Goal: Transaction & Acquisition: Purchase product/service

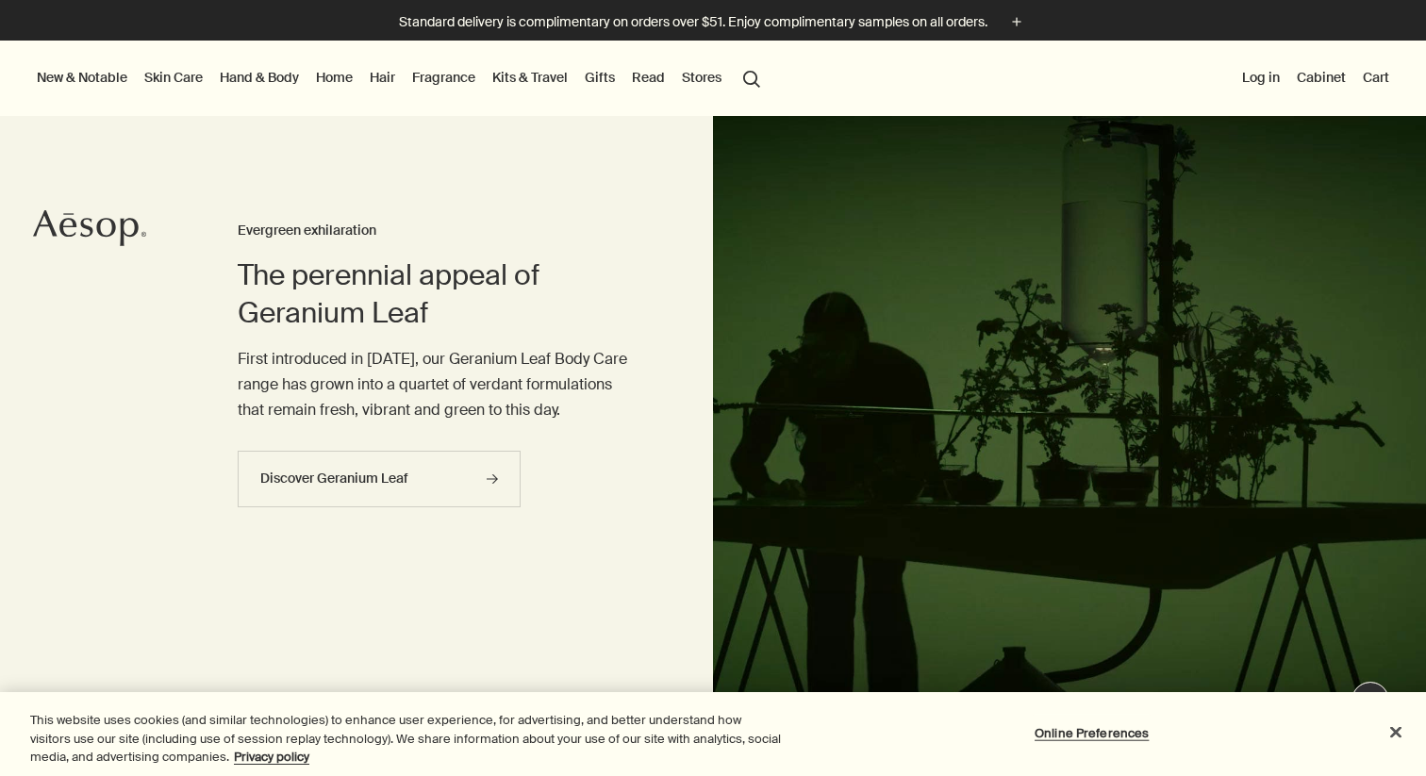
click at [388, 75] on link "Hair" at bounding box center [382, 77] width 33 height 25
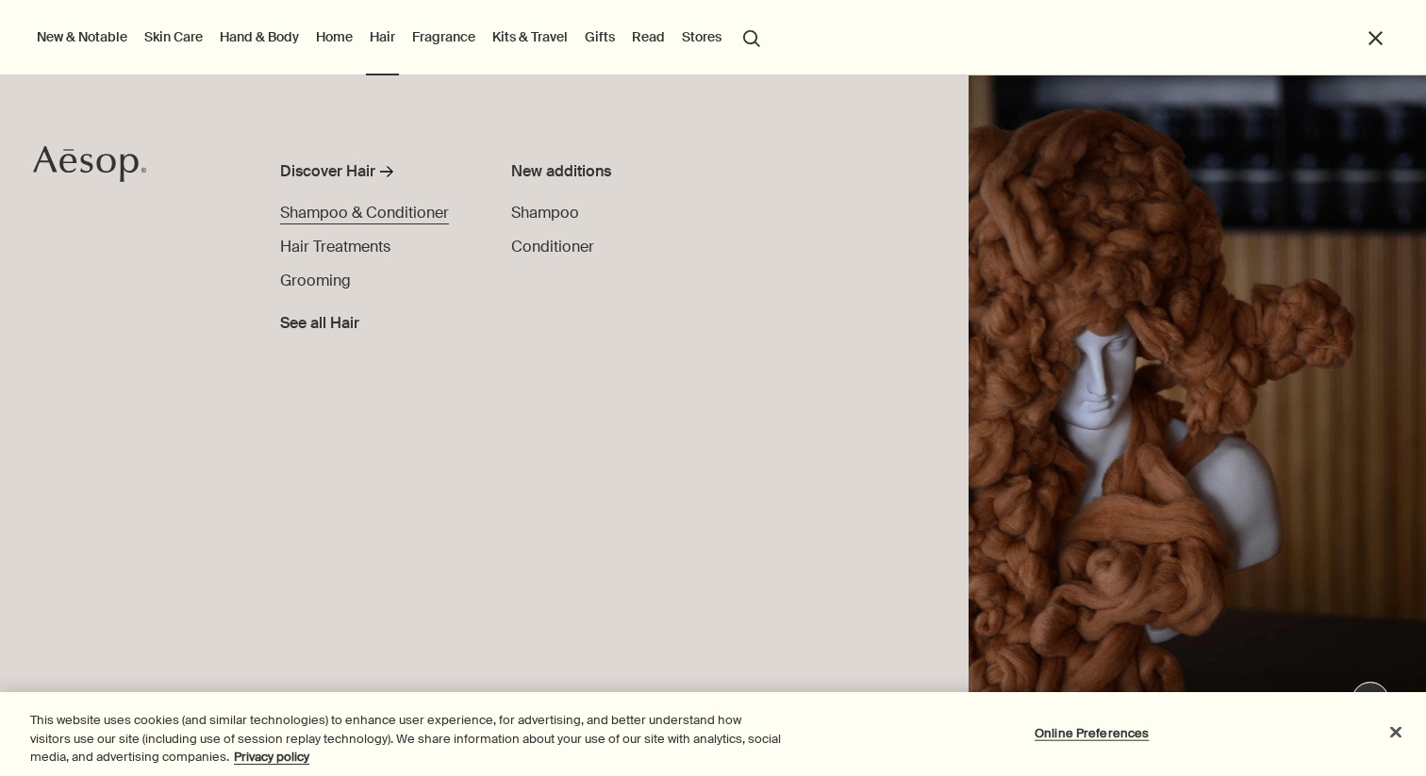
click at [379, 205] on span "Shampoo & Conditioner" at bounding box center [364, 213] width 169 height 20
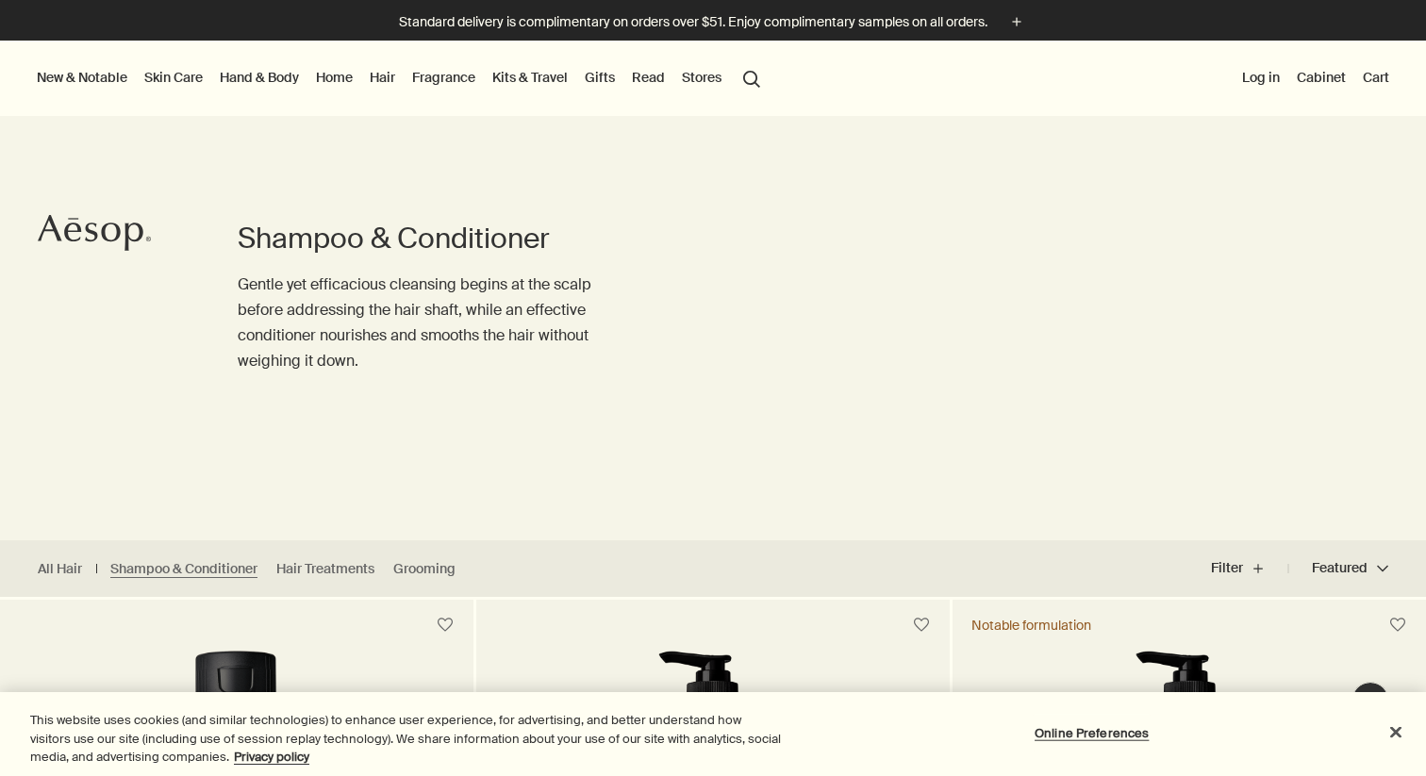
click at [388, 81] on link "Hair" at bounding box center [382, 77] width 33 height 25
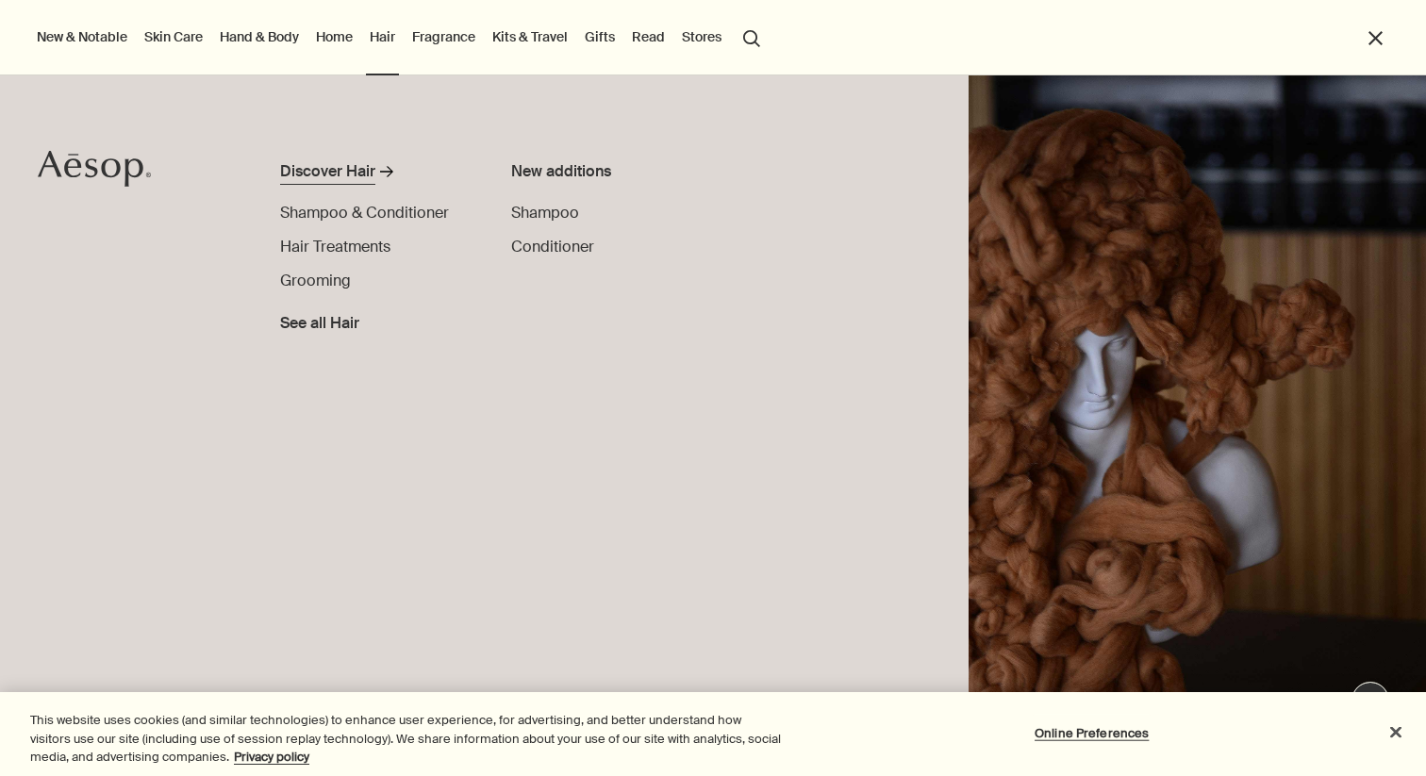
click at [351, 166] on div "Discover Hair" at bounding box center [327, 171] width 95 height 23
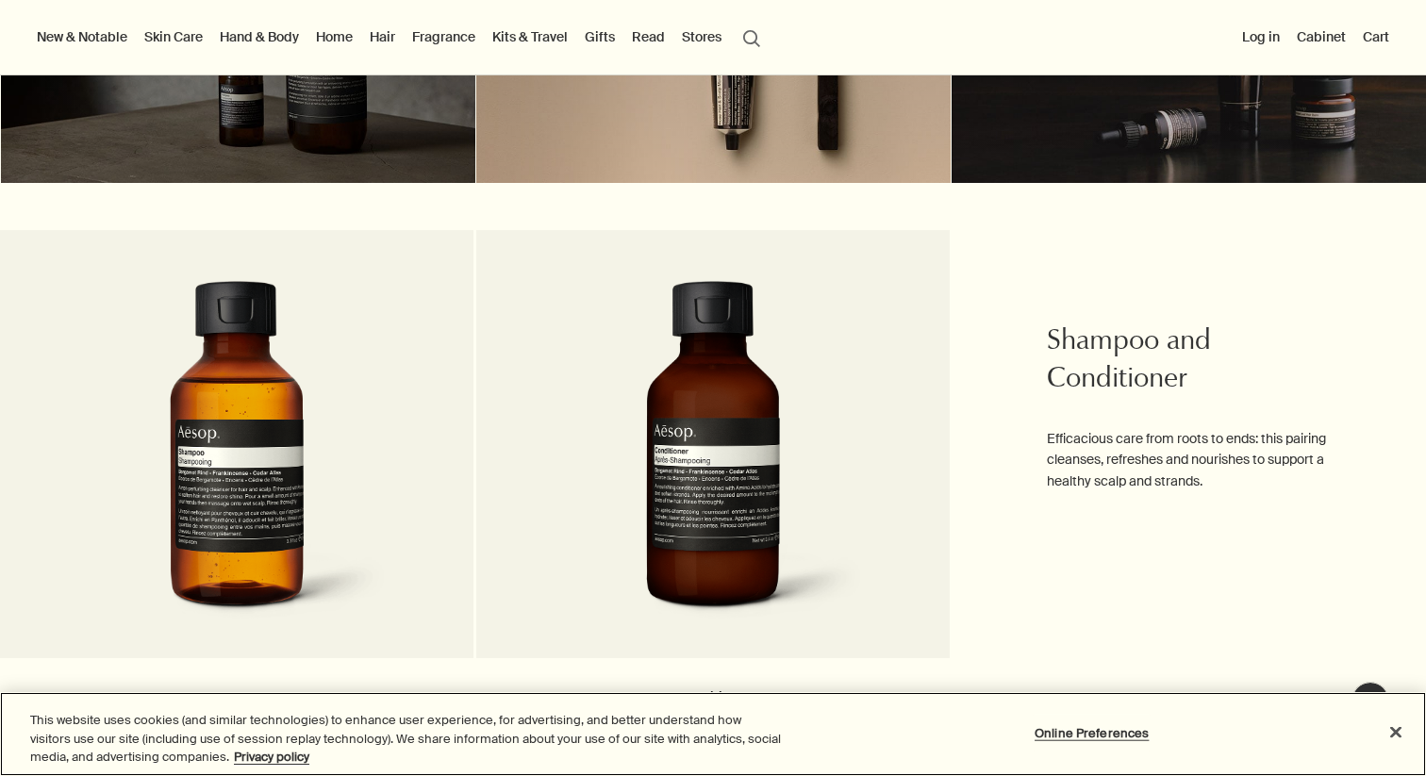
scroll to position [694, 0]
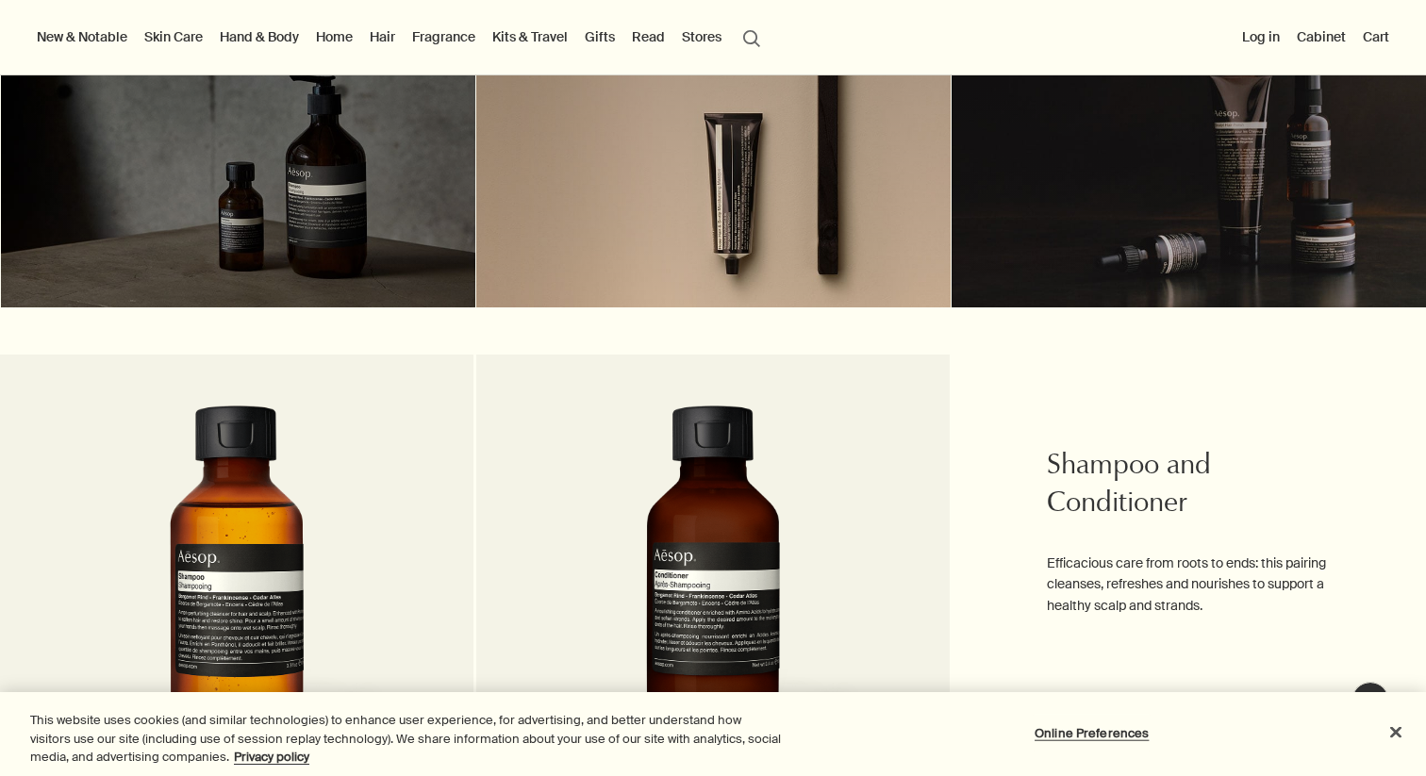
click at [379, 257] on div at bounding box center [238, 166] width 474 height 282
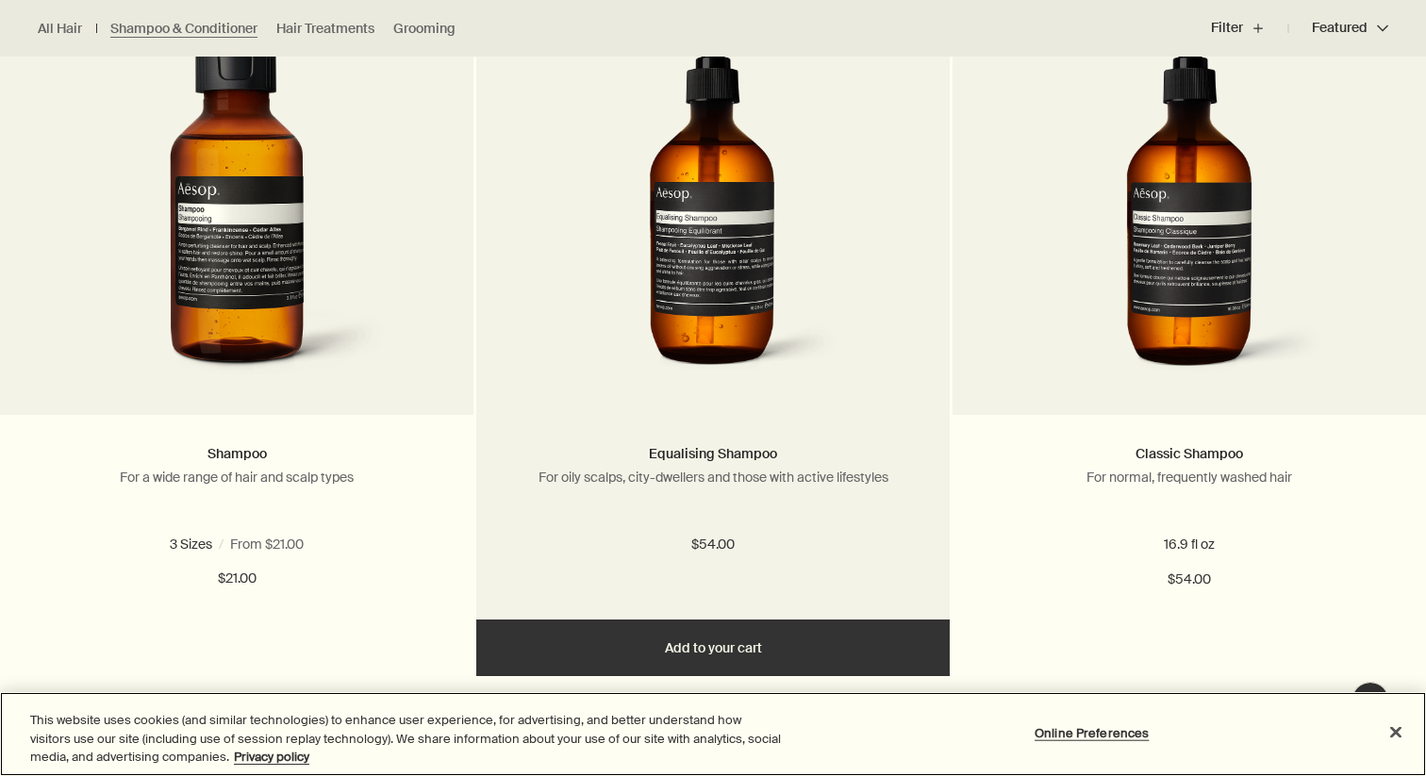
scroll to position [617, 0]
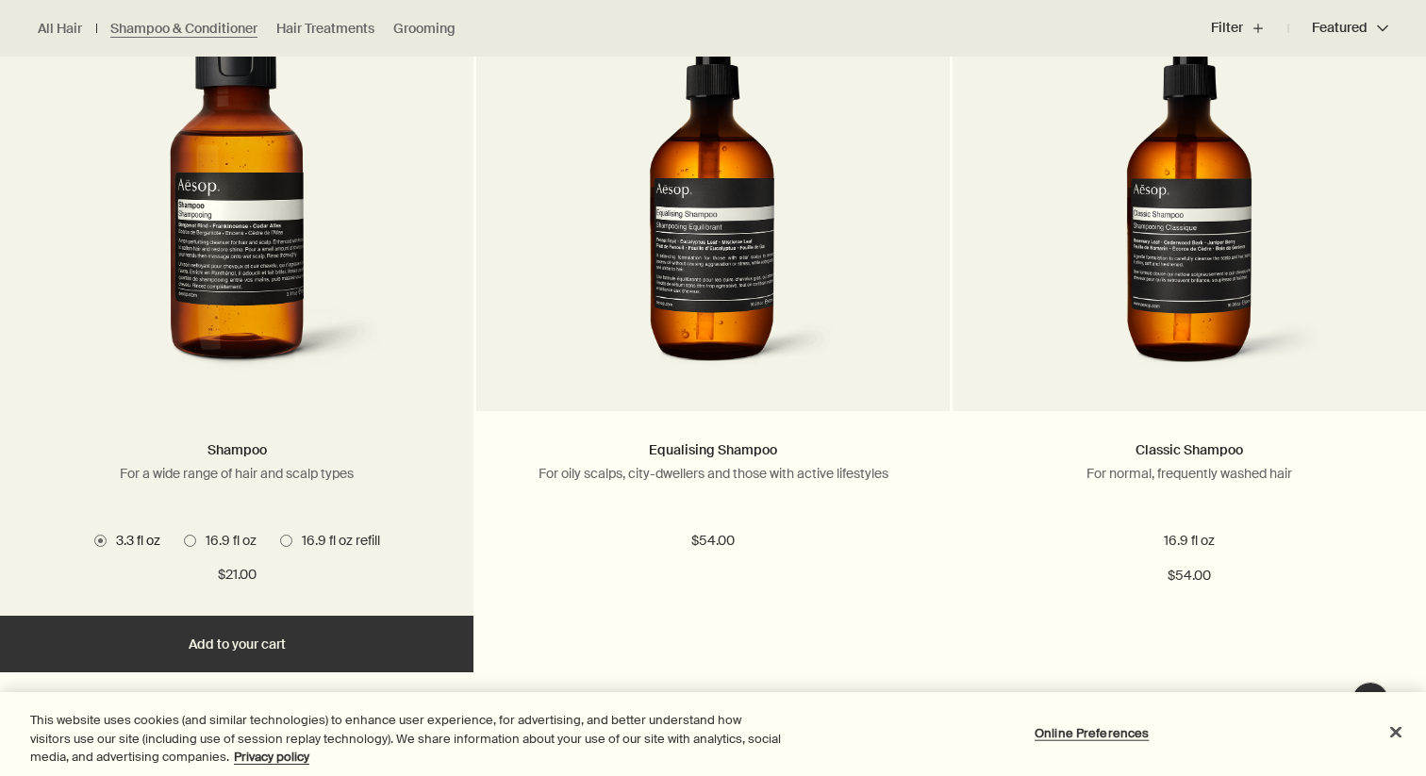
click at [229, 540] on span "16.9 fl oz" at bounding box center [226, 540] width 60 height 17
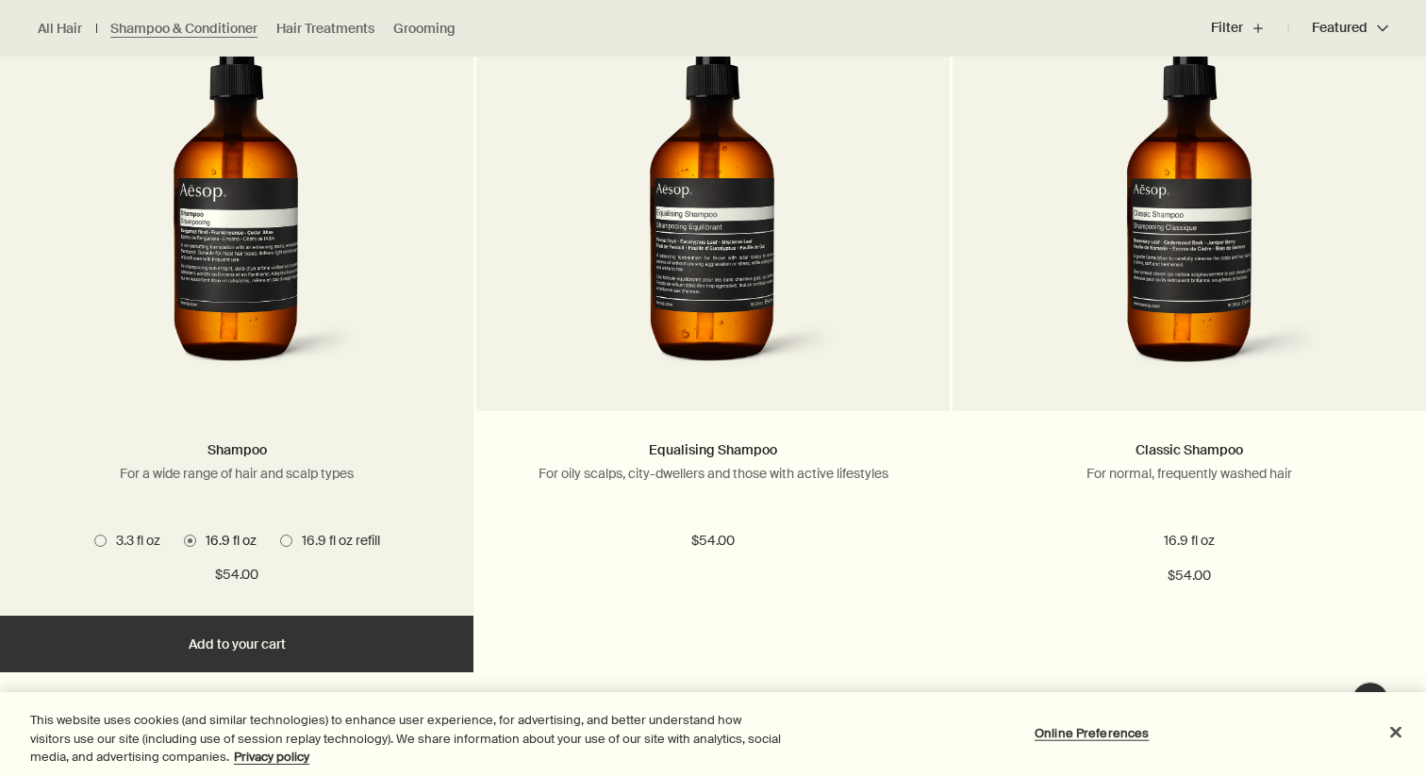
click at [322, 529] on ul "3.3 fl oz 16.9 fl oz 16.9 fl oz refill" at bounding box center [236, 540] width 417 height 25
click at [322, 544] on span "16.9 fl oz refill" at bounding box center [336, 540] width 88 height 17
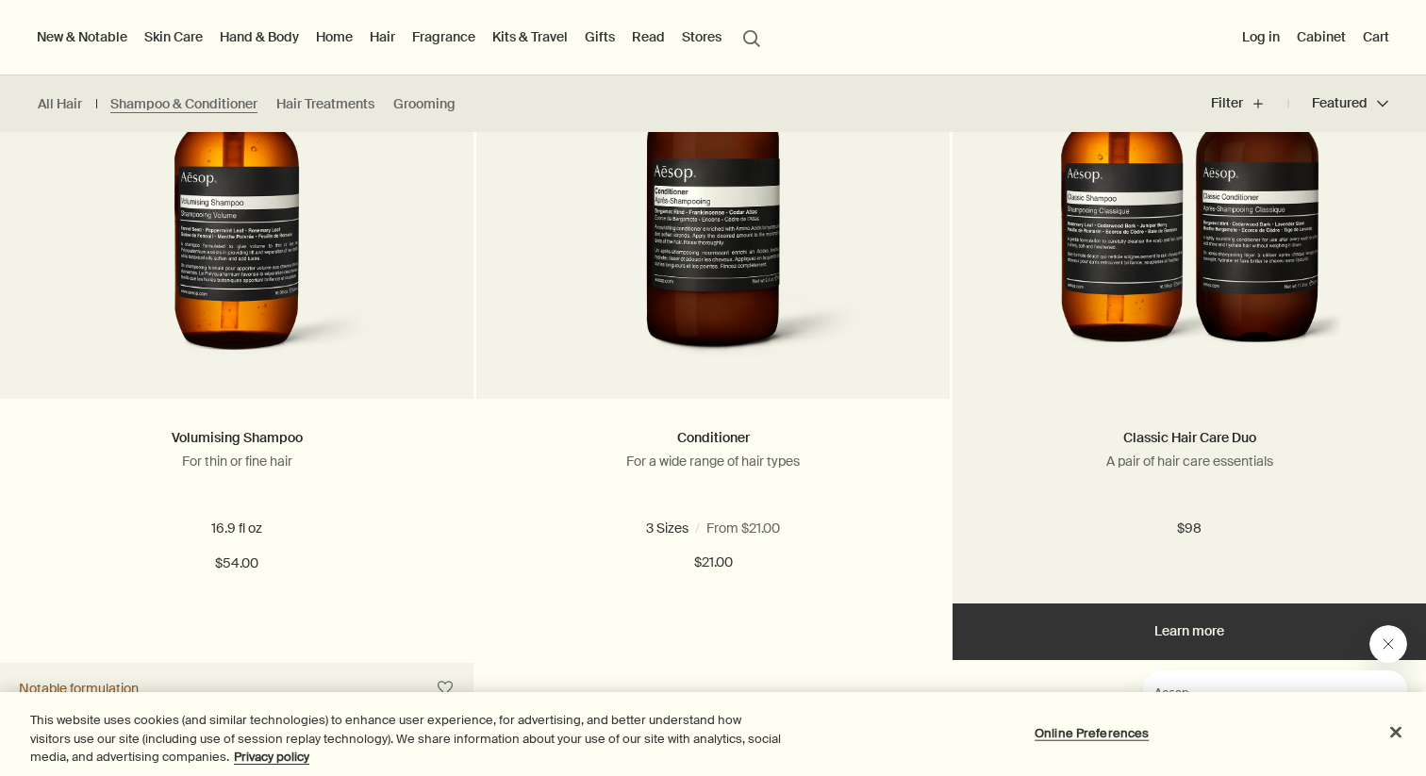
scroll to position [1313, 0]
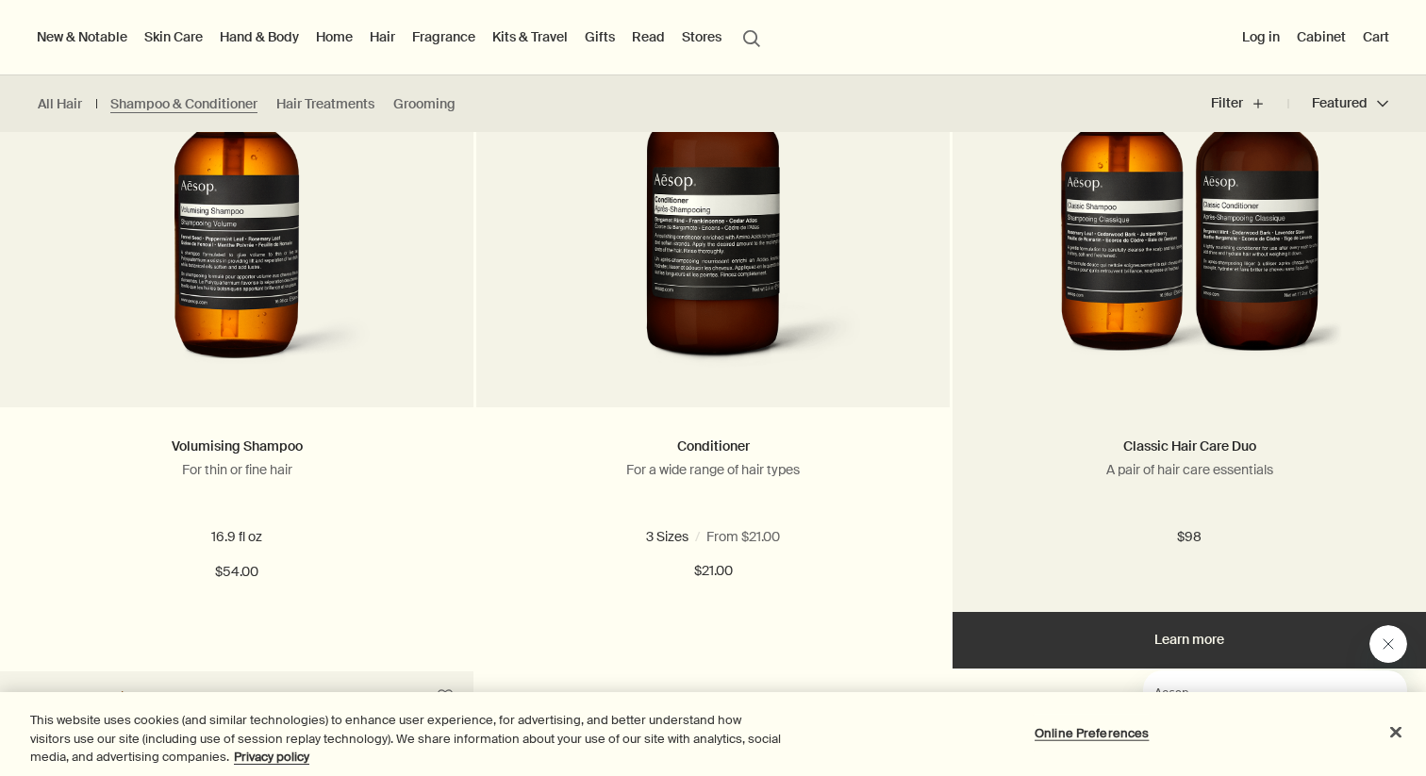
click at [1142, 295] on img at bounding box center [1189, 204] width 307 height 349
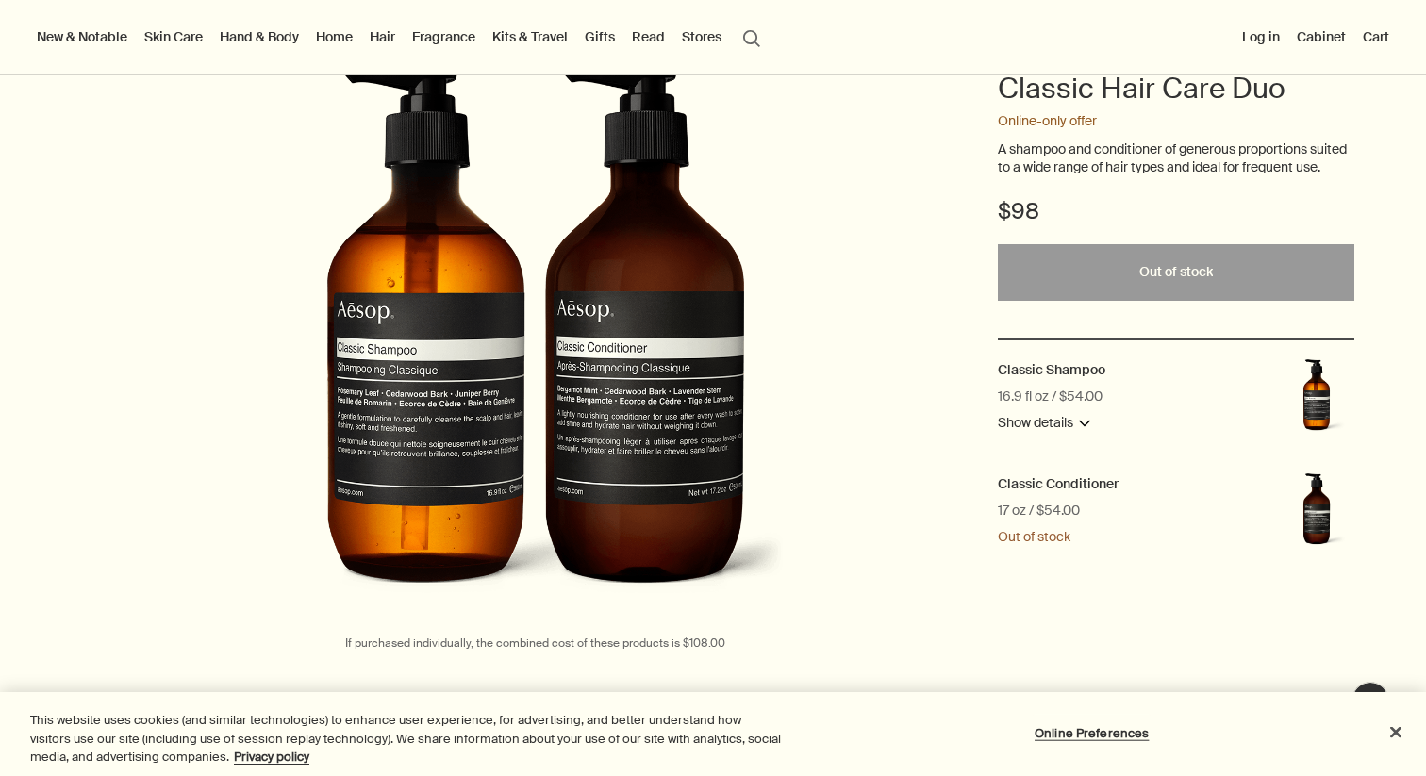
scroll to position [224, 0]
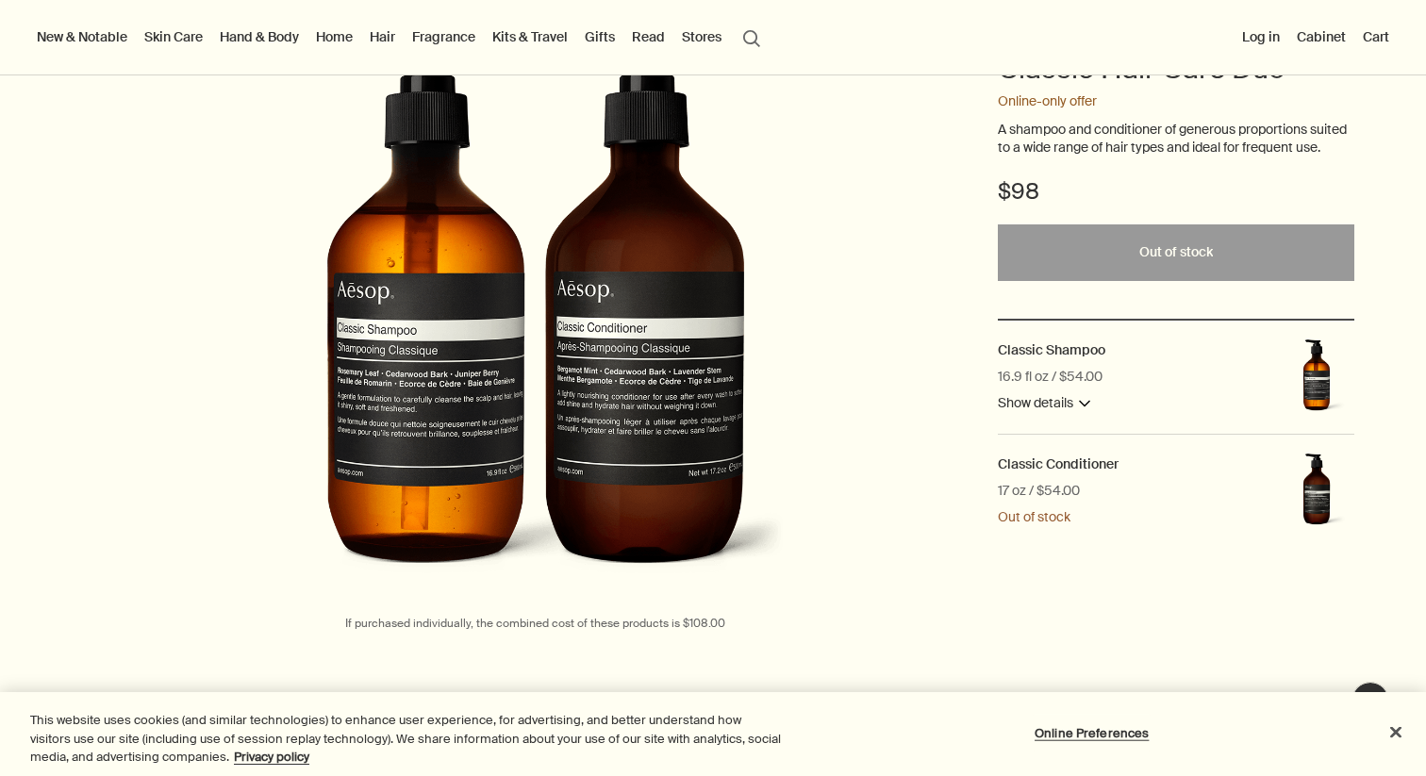
click at [1064, 415] on button "Show details downArrow" at bounding box center [1044, 403] width 92 height 23
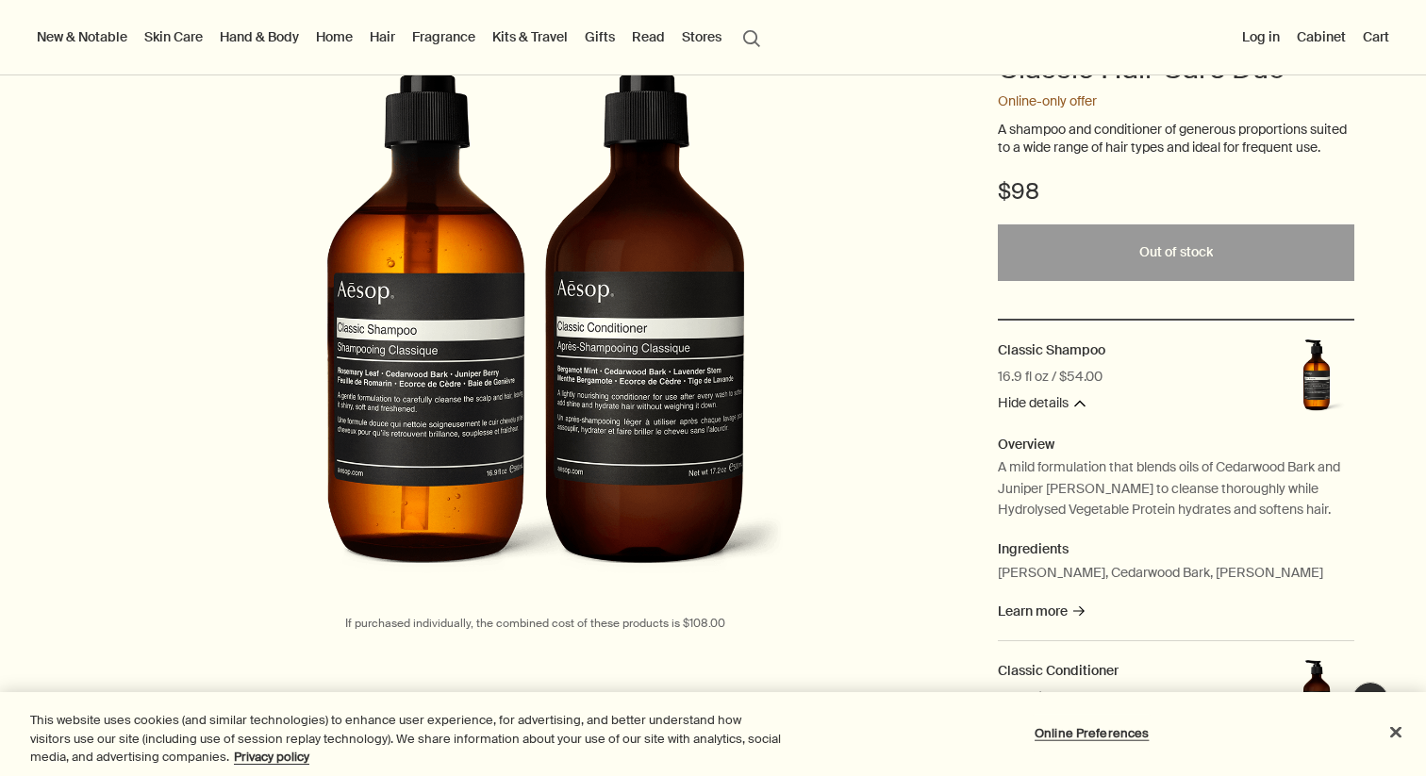
click at [1064, 415] on button "Hide details downArrow" at bounding box center [1042, 403] width 88 height 23
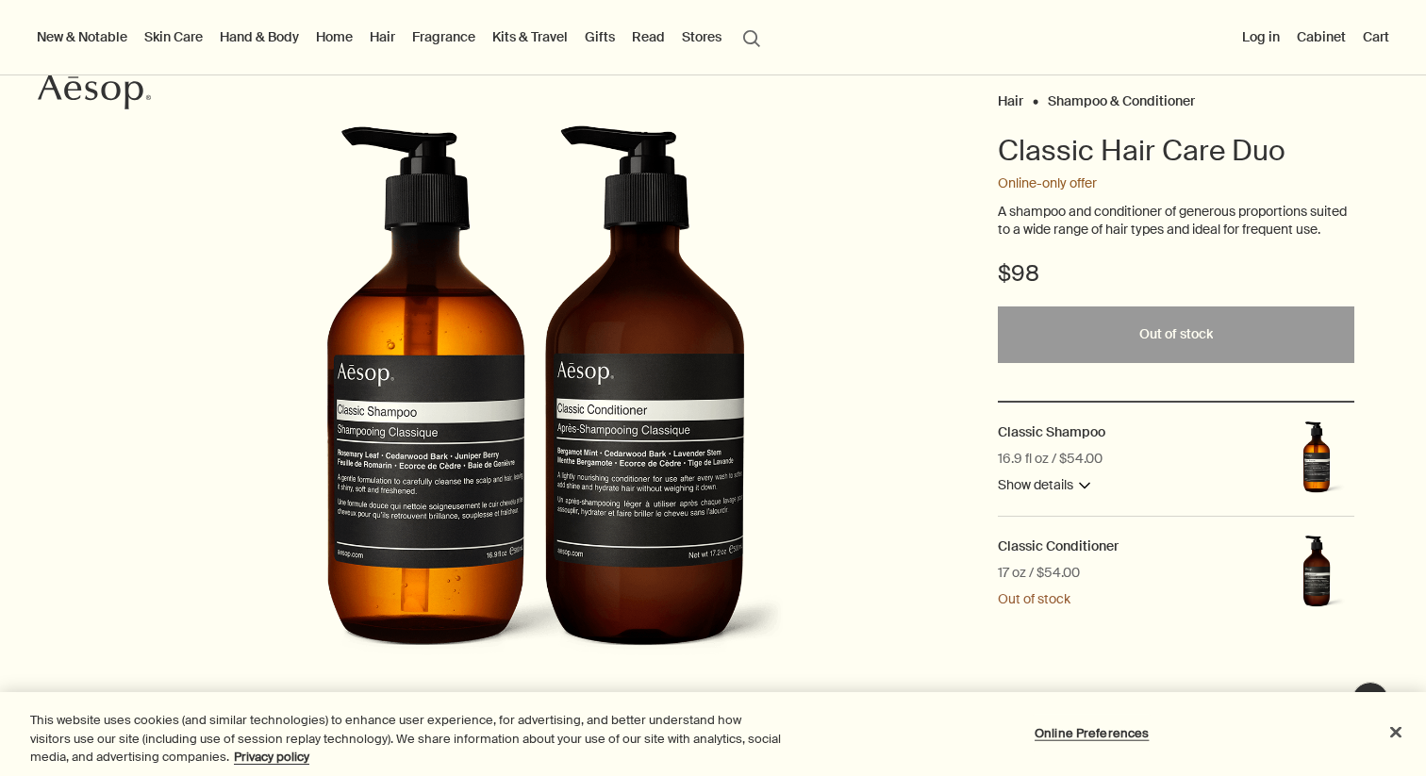
scroll to position [152, 0]
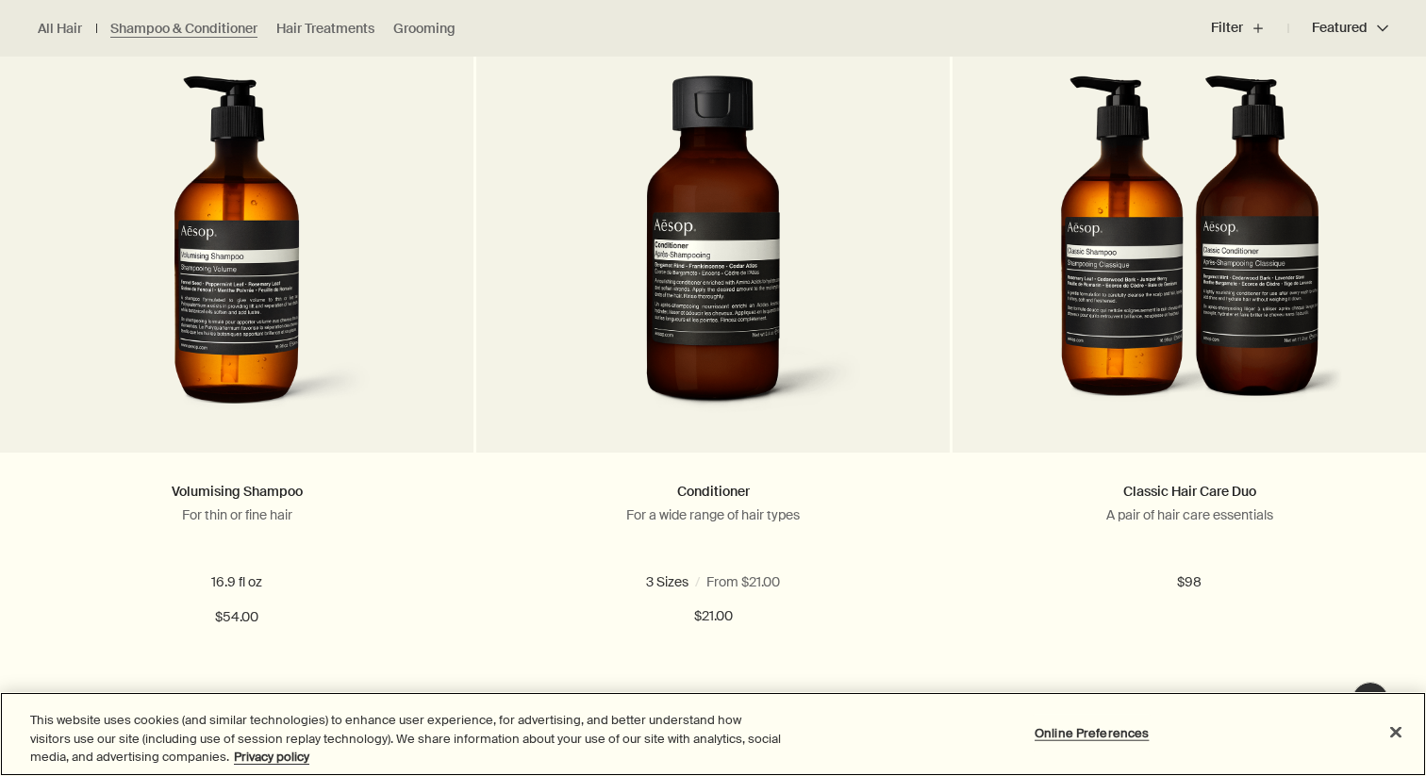
scroll to position [1273, 0]
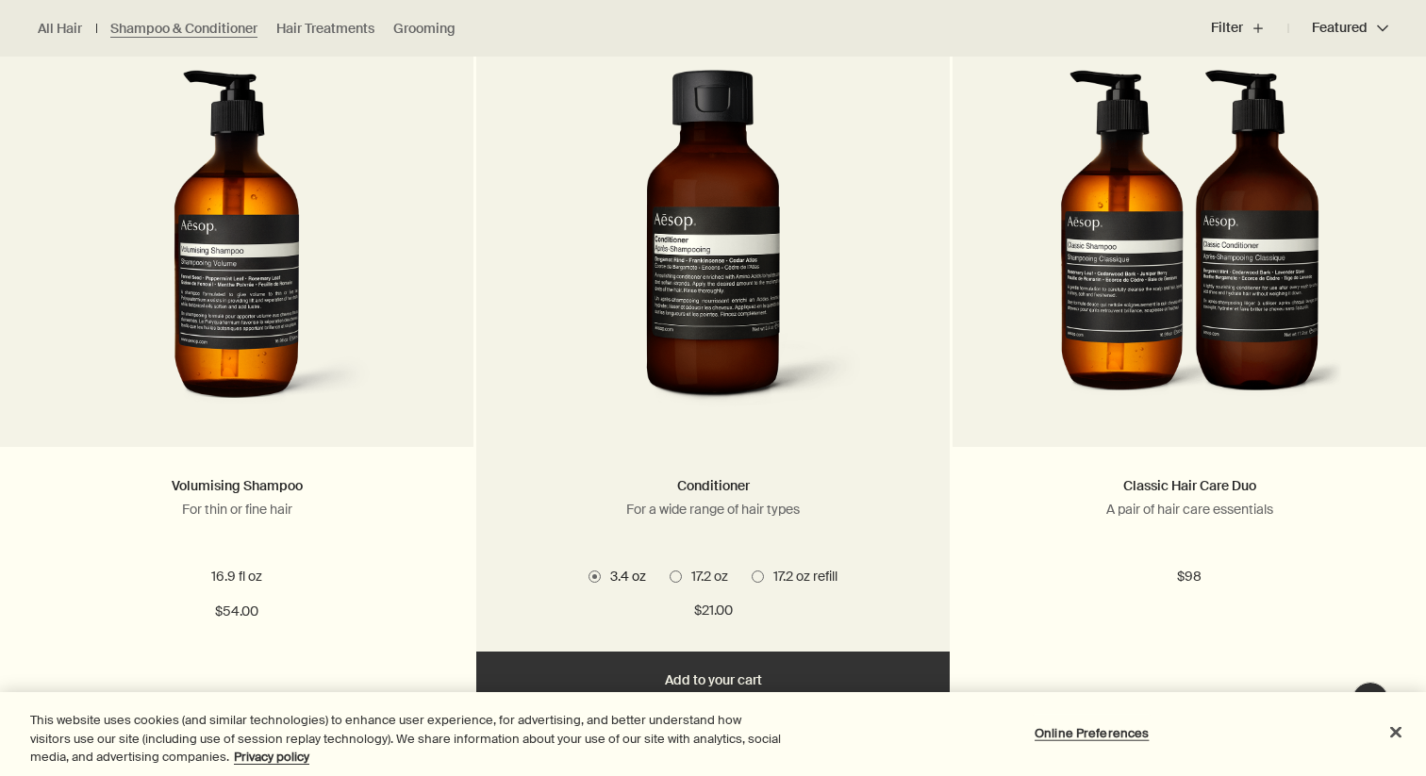
click at [790, 564] on ul "3.4 oz 17.2 oz 17.2 oz refill" at bounding box center [713, 576] width 417 height 25
click at [790, 574] on span "17.2 oz refill" at bounding box center [801, 576] width 74 height 17
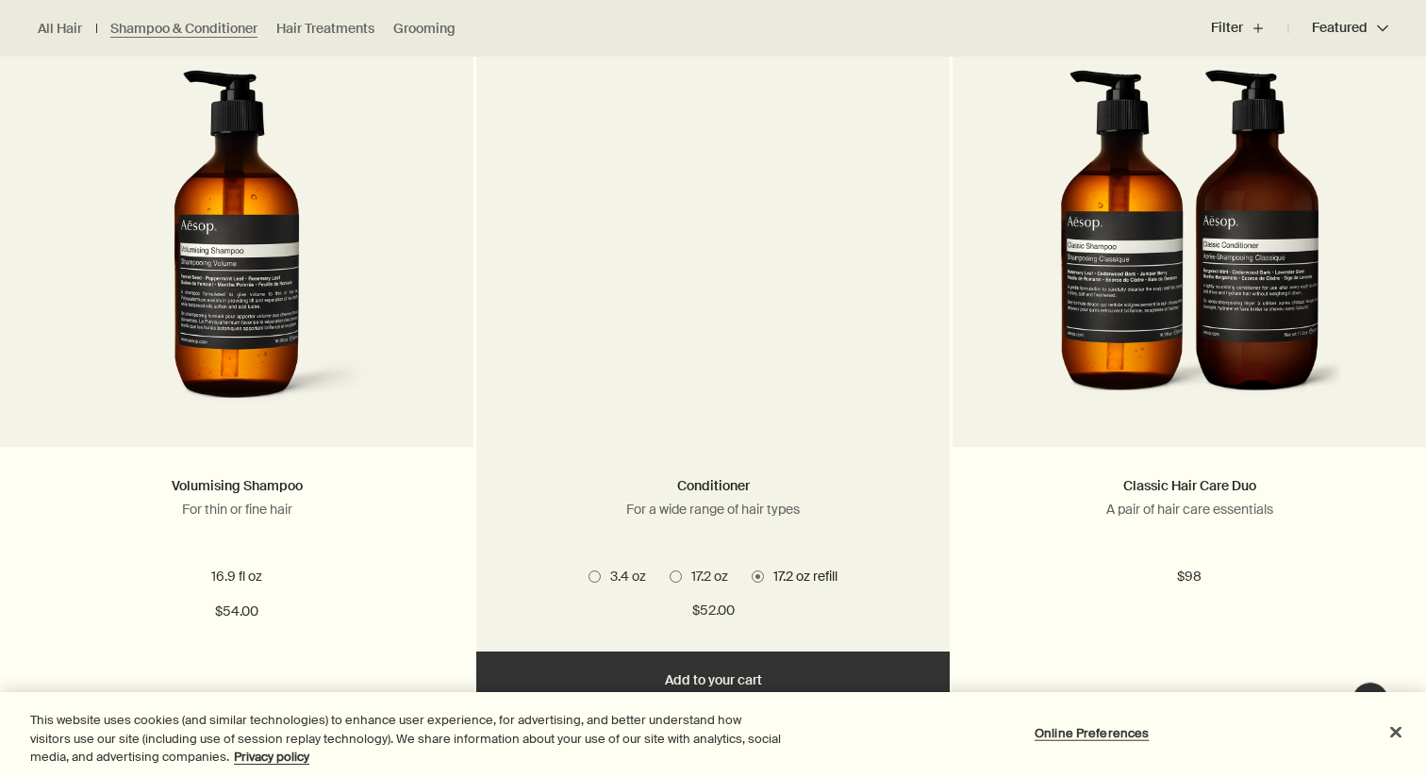
click at [773, 327] on picture at bounding box center [713, 244] width 417 height 349
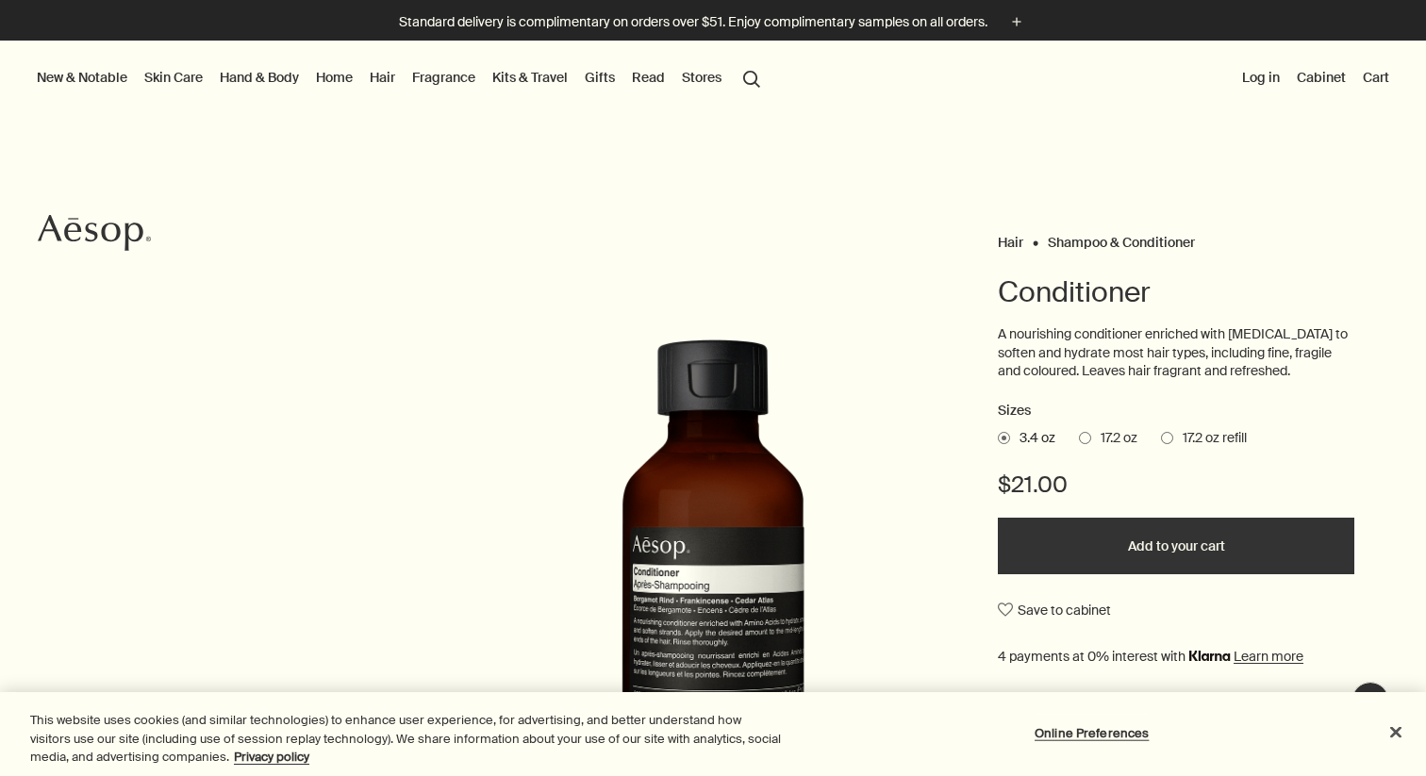
click at [1098, 432] on span "17.2 oz" at bounding box center [1114, 438] width 46 height 19
click at [1079, 432] on input "17.2 oz" at bounding box center [1079, 435] width 0 height 12
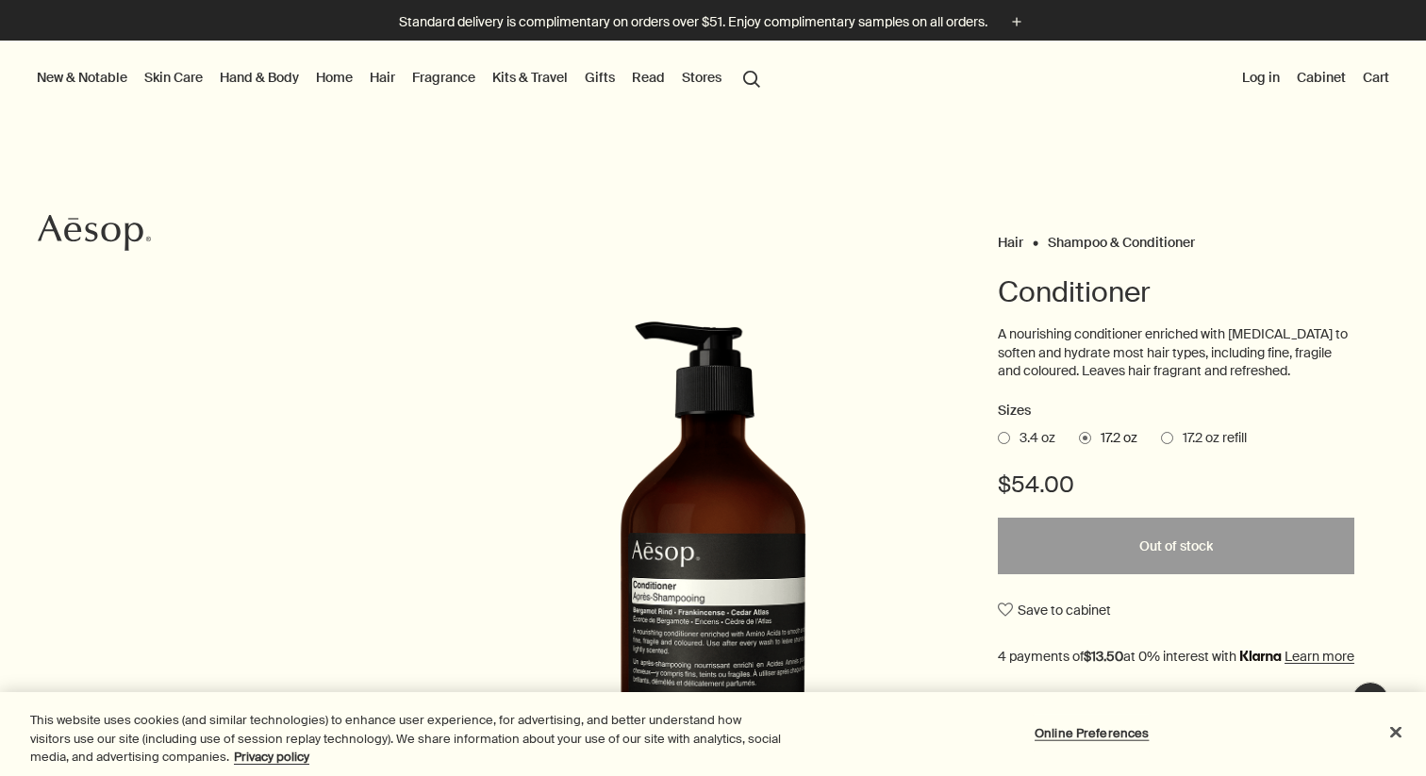
click at [1027, 440] on span "3.4 oz" at bounding box center [1032, 438] width 45 height 19
click at [998, 440] on input "3.4 oz" at bounding box center [998, 435] width 0 height 12
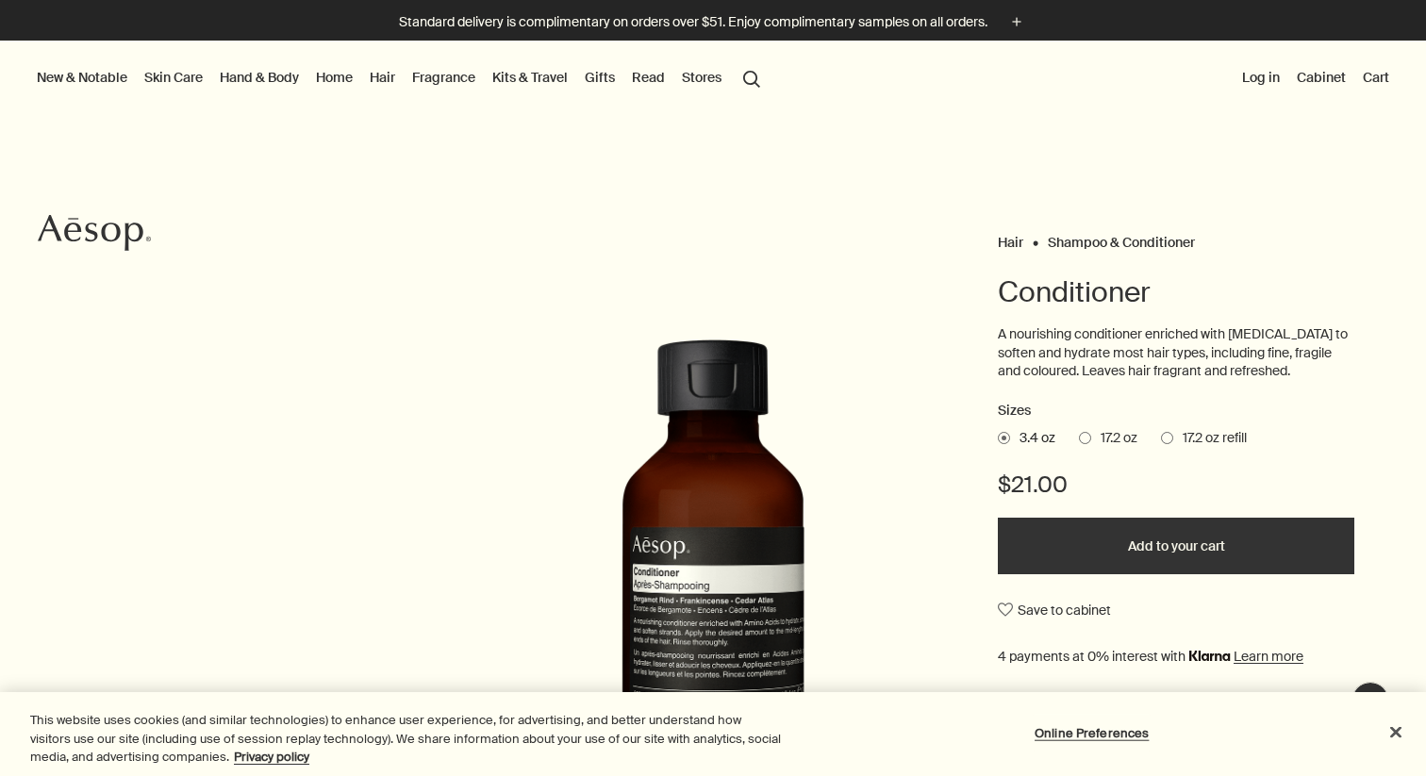
click at [1224, 429] on span "17.2 oz refill" at bounding box center [1210, 438] width 74 height 19
click at [1161, 429] on input "17.2 oz refill" at bounding box center [1161, 435] width 0 height 12
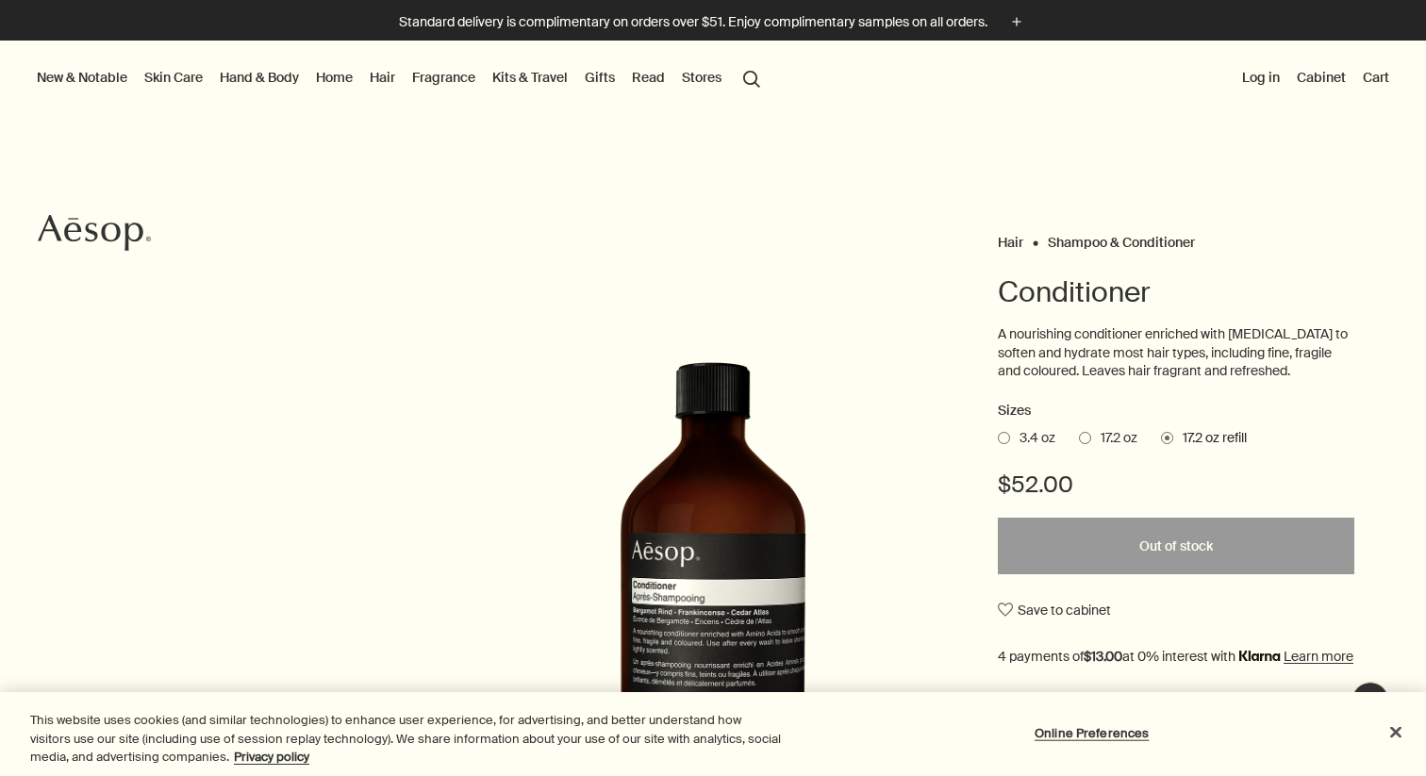
click at [1109, 430] on span "17.2 oz" at bounding box center [1114, 438] width 46 height 19
click at [1079, 430] on input "17.2 oz" at bounding box center [1079, 435] width 0 height 12
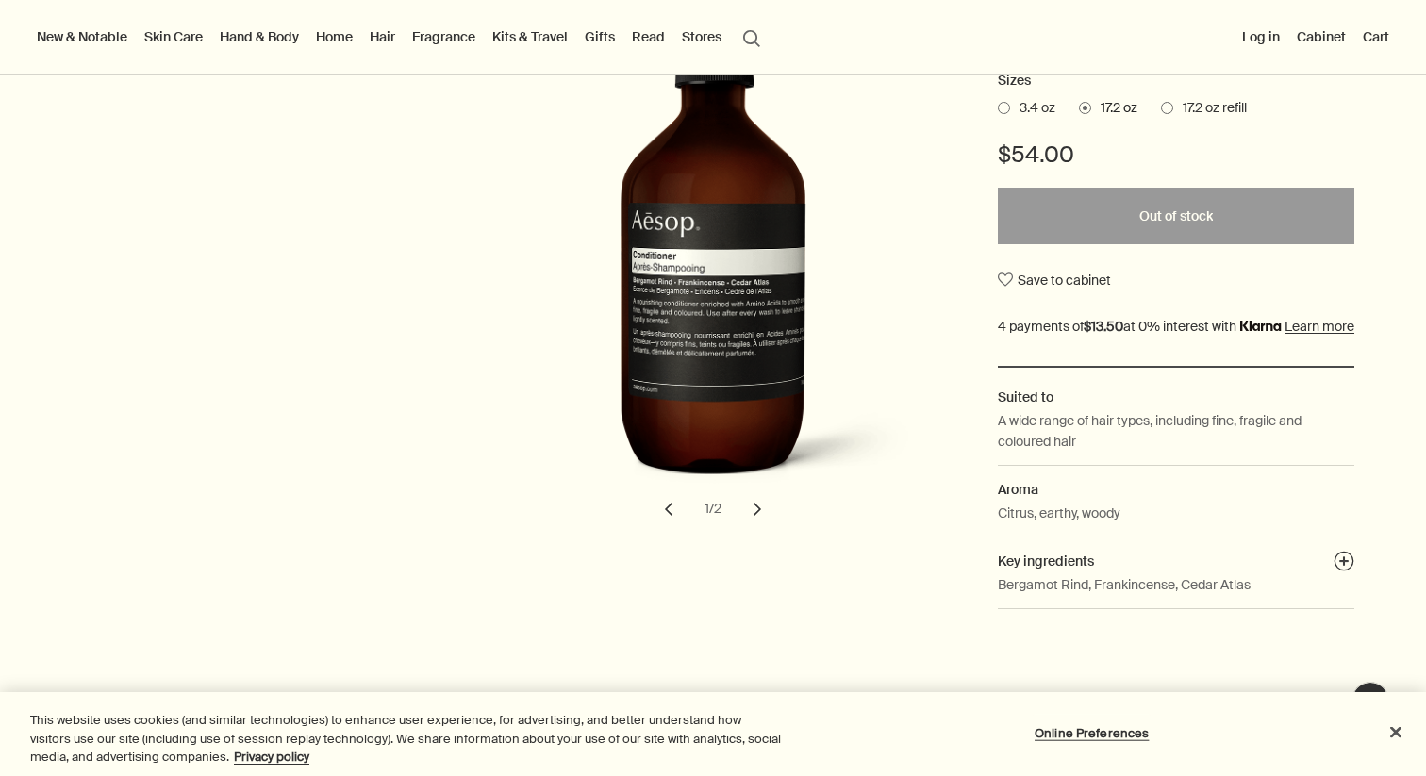
scroll to position [301, 0]
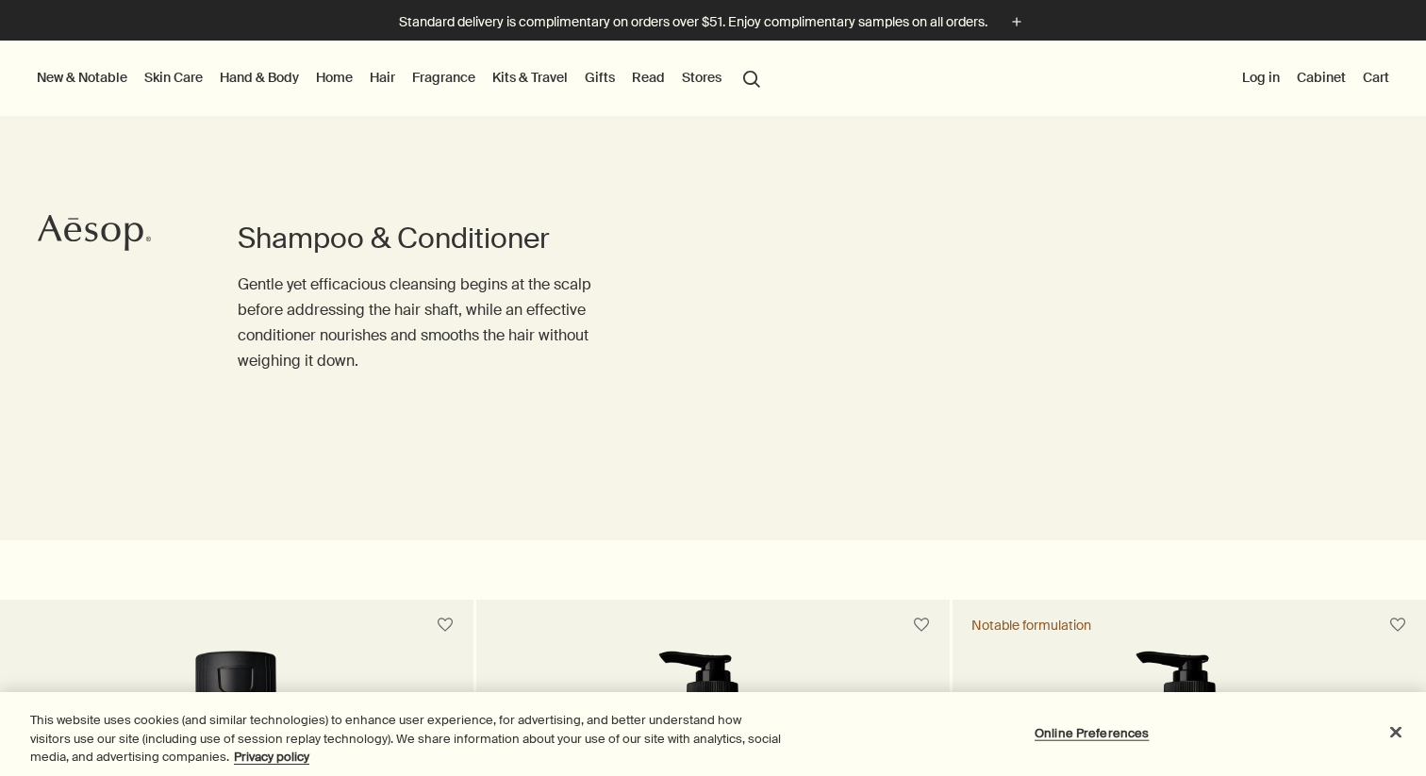
scroll to position [1273, 0]
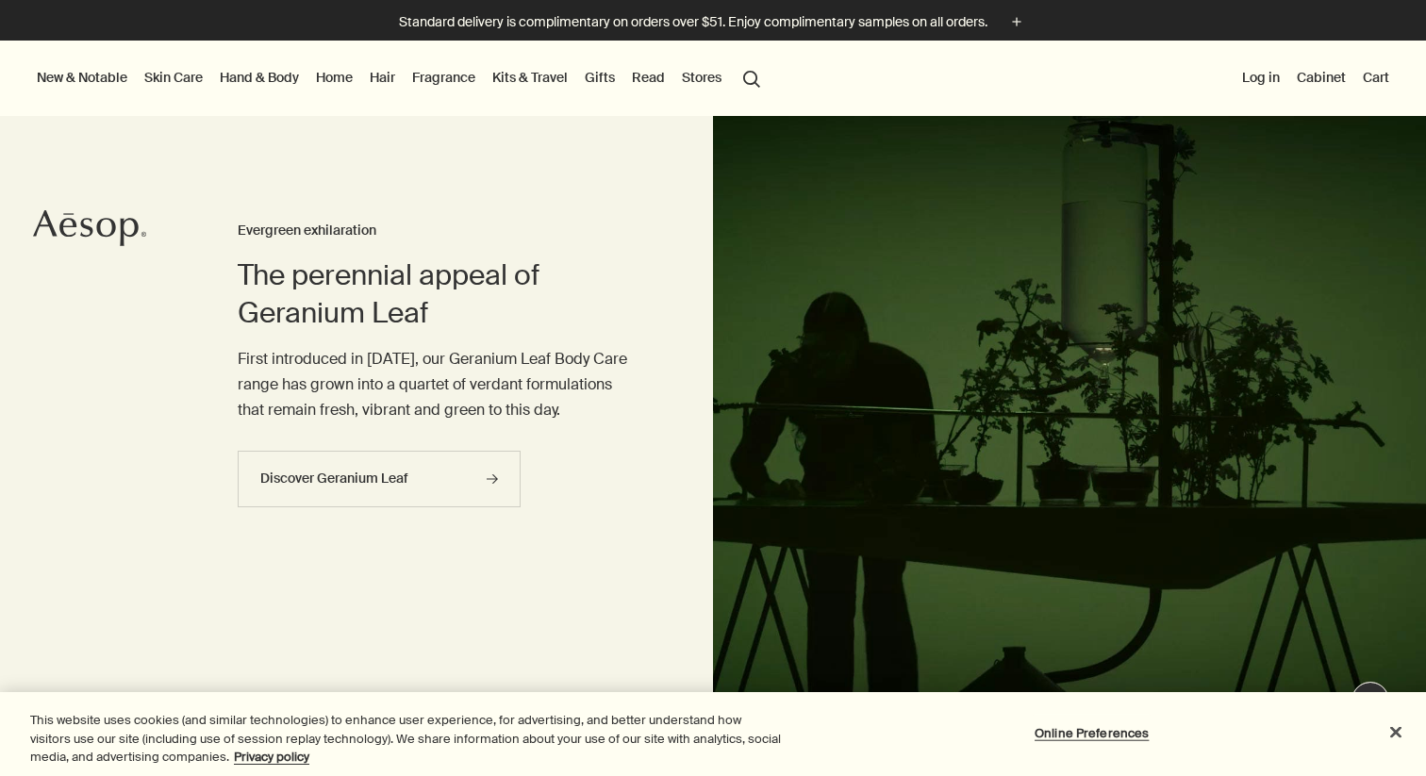
click at [393, 81] on link "Hair" at bounding box center [382, 77] width 33 height 25
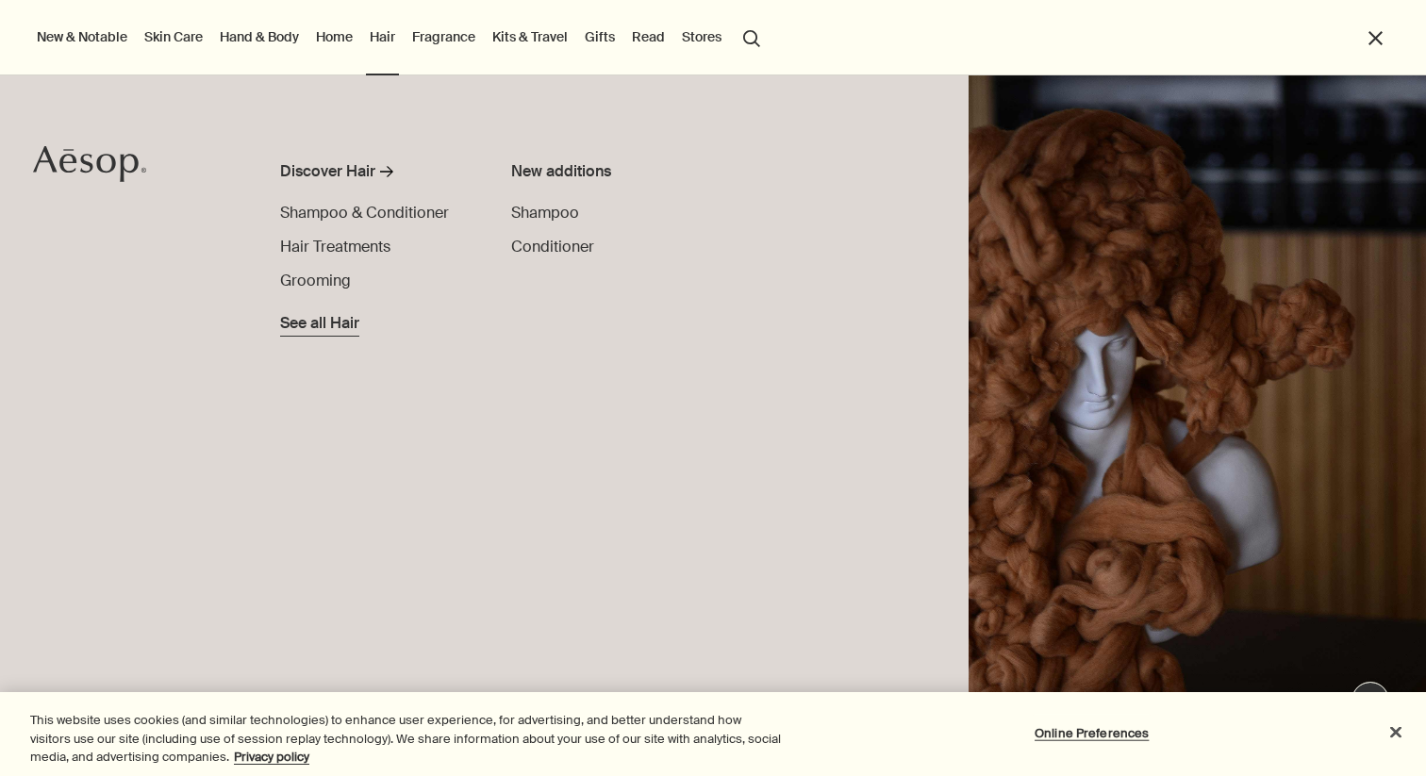
click at [327, 317] on span "See all Hair" at bounding box center [319, 323] width 79 height 23
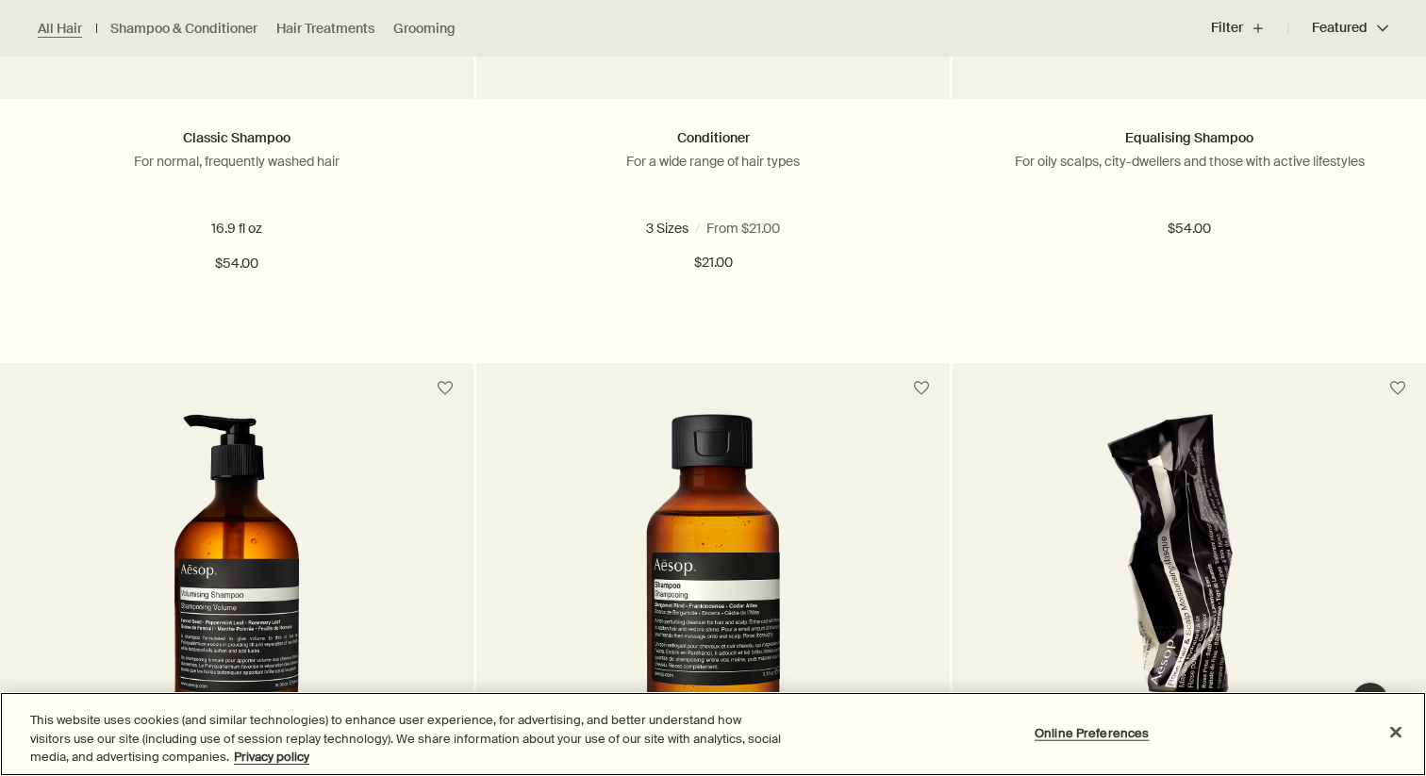
scroll to position [1315, 0]
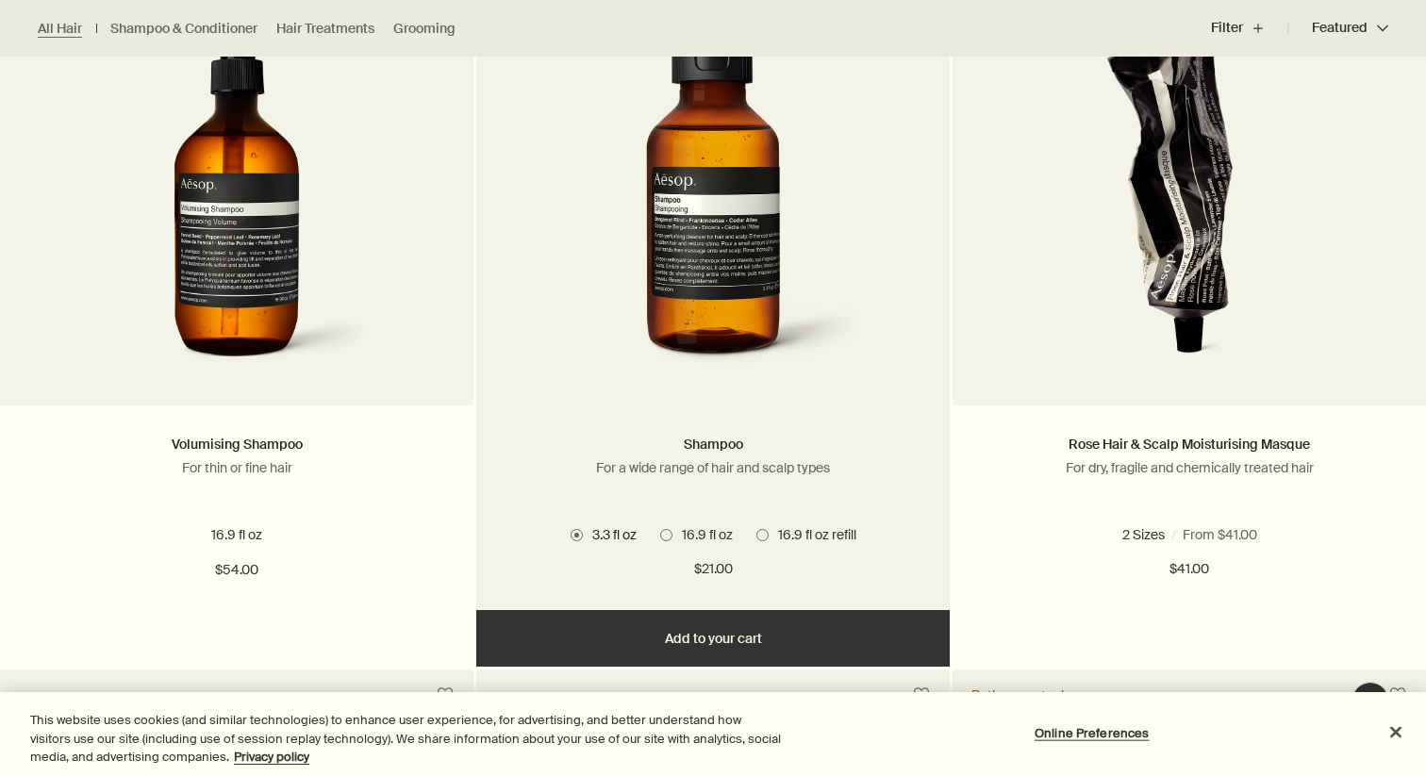
click at [760, 365] on img at bounding box center [712, 202] width 303 height 349
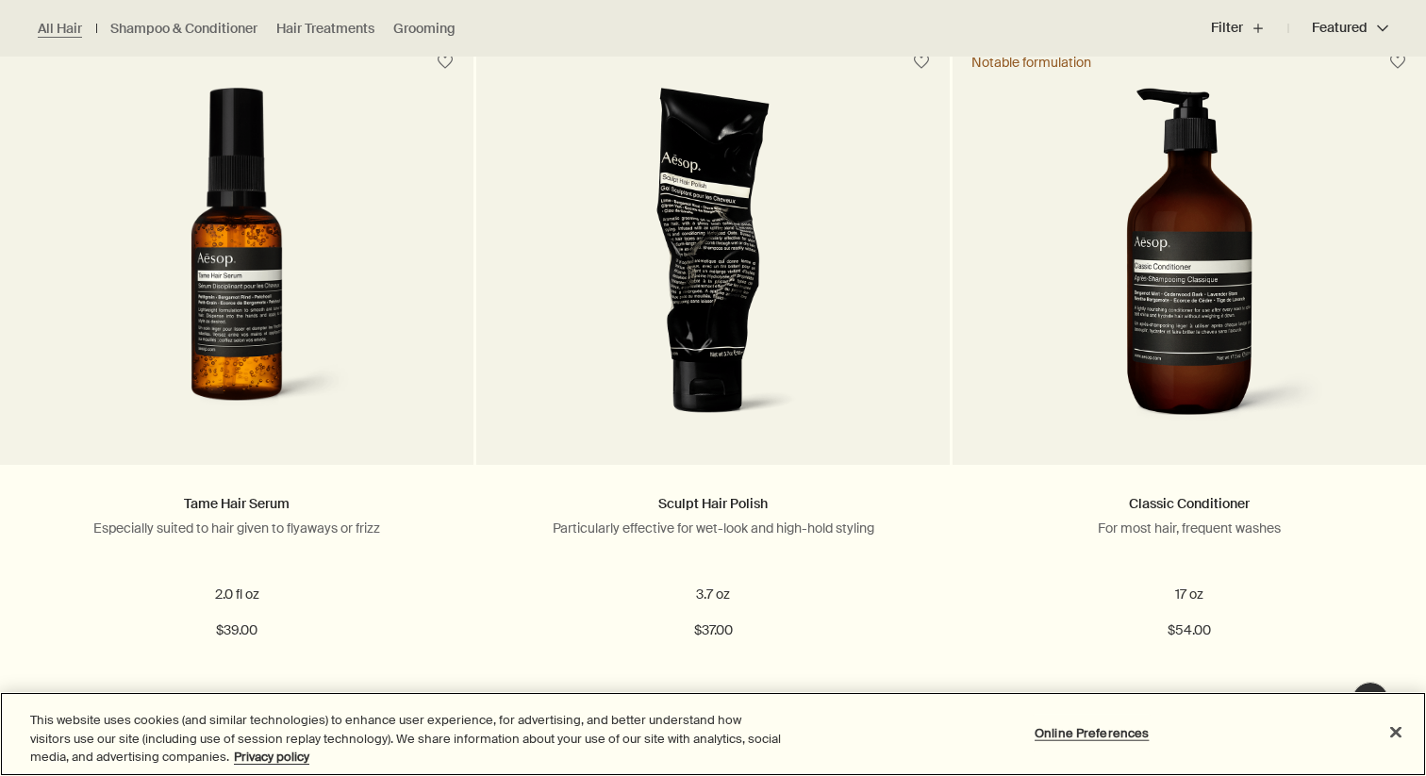
scroll to position [2643, 0]
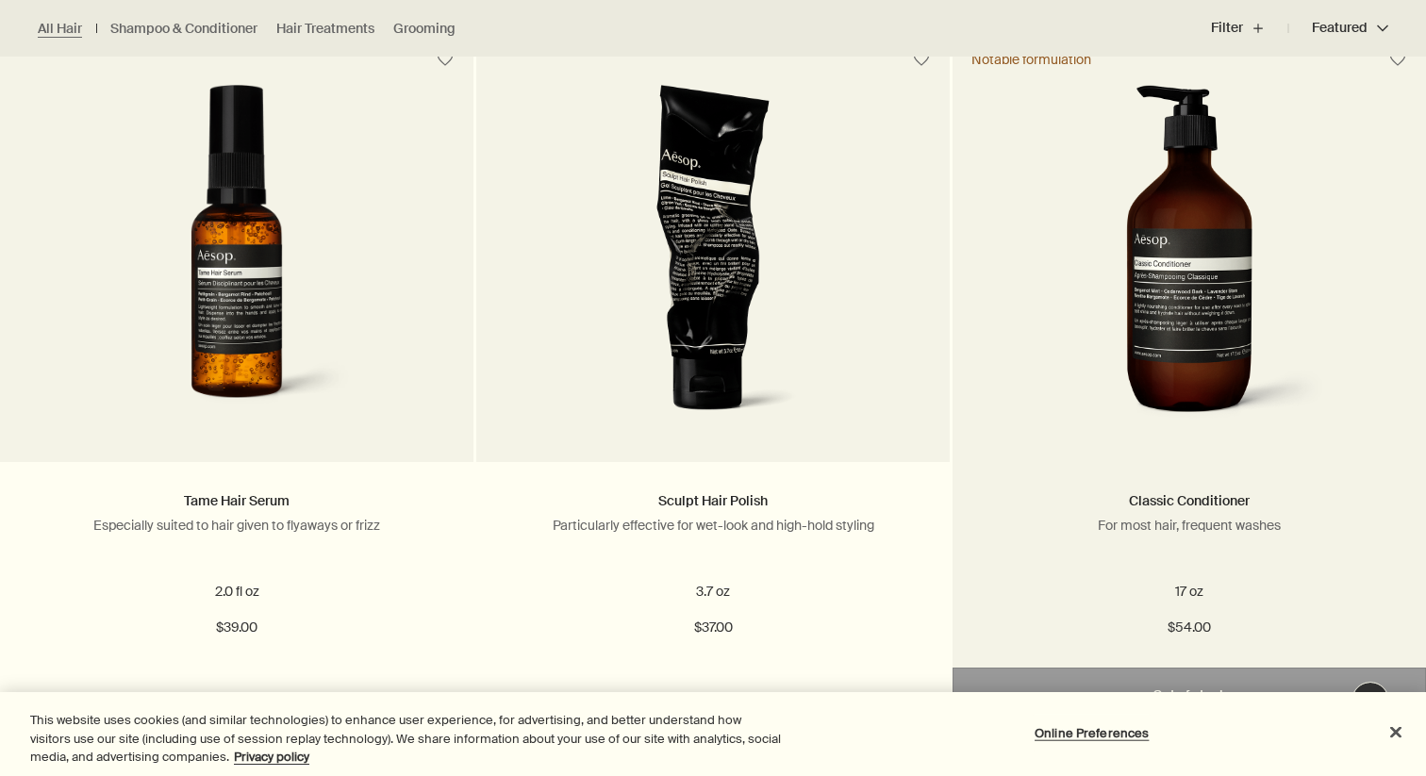
click at [1109, 321] on img at bounding box center [1190, 259] width 282 height 349
click at [1196, 308] on img at bounding box center [1190, 259] width 282 height 349
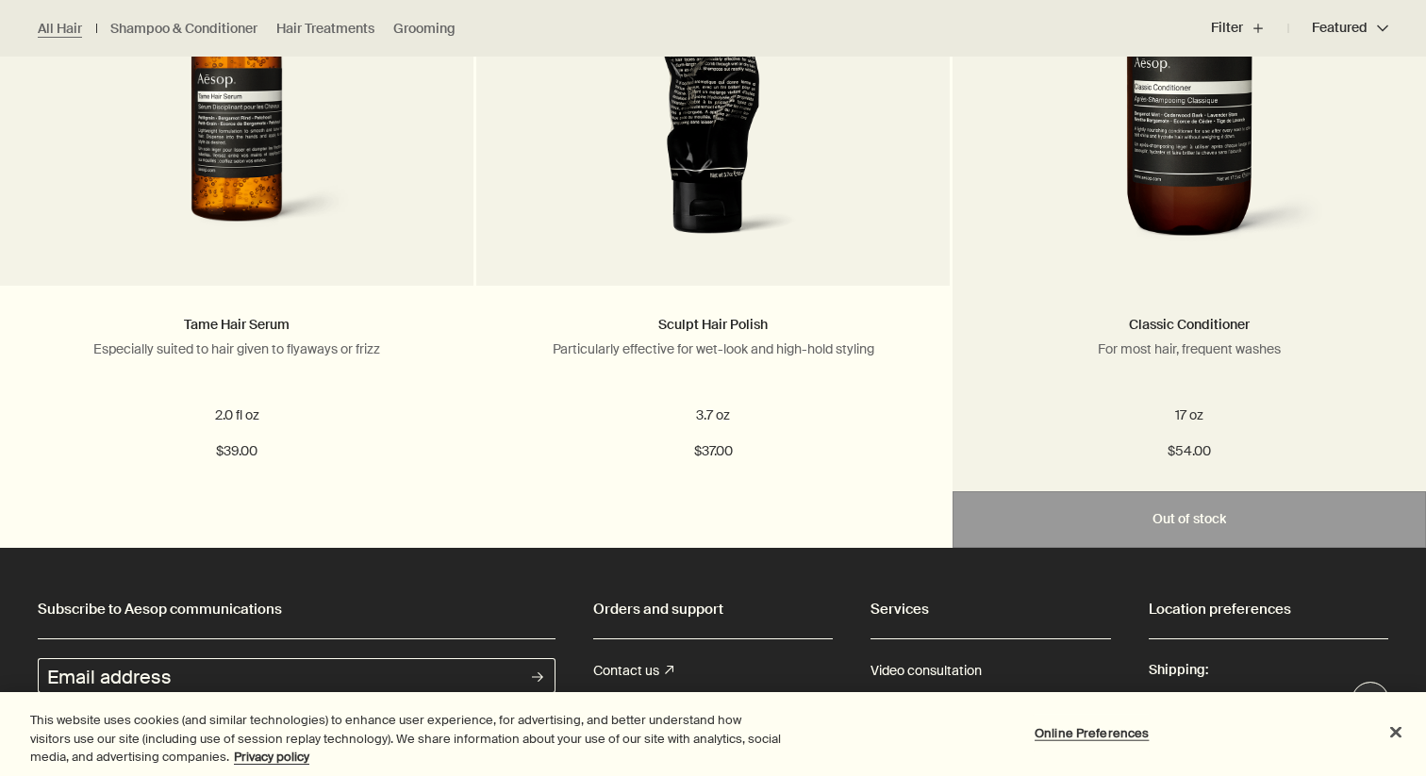
scroll to position [2835, 0]
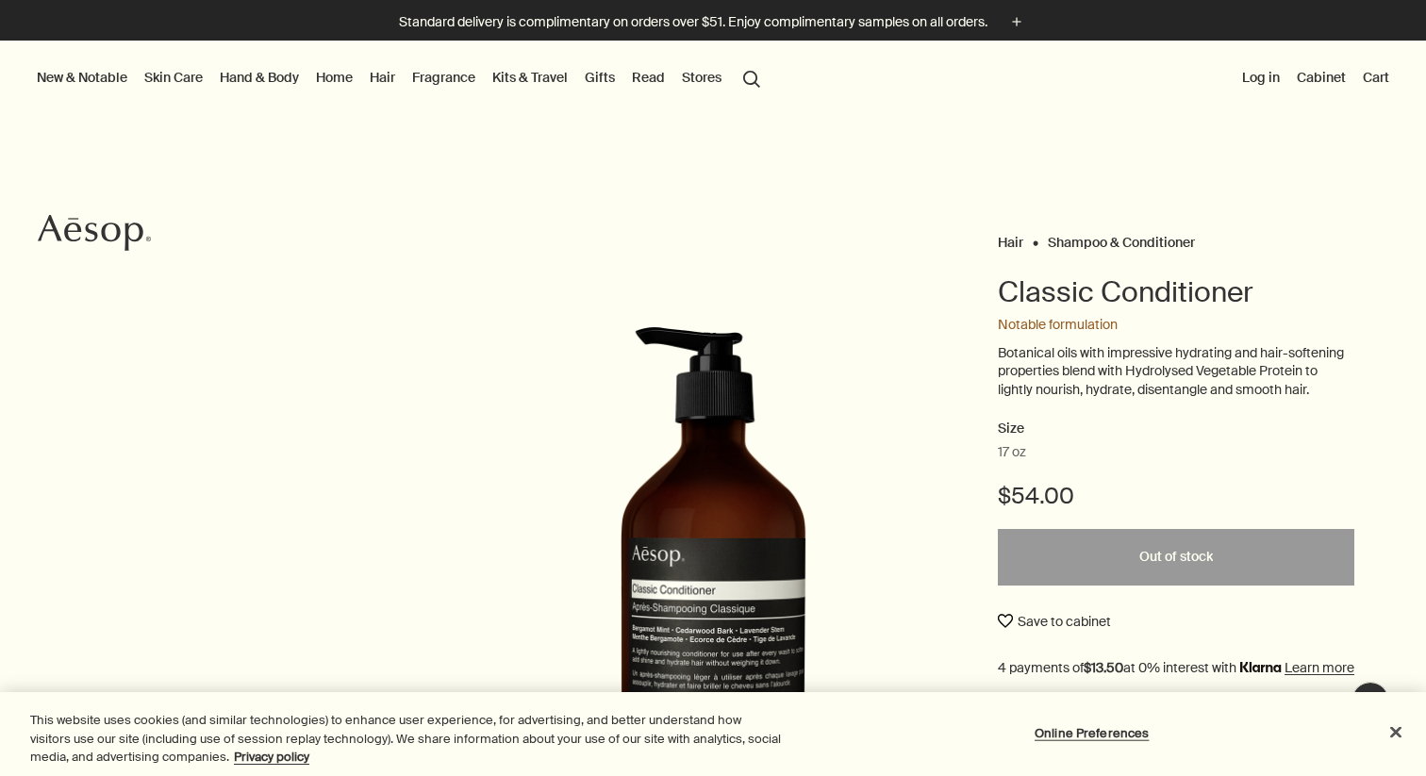
click at [1050, 624] on button "Save to cabinet" at bounding box center [1054, 622] width 113 height 34
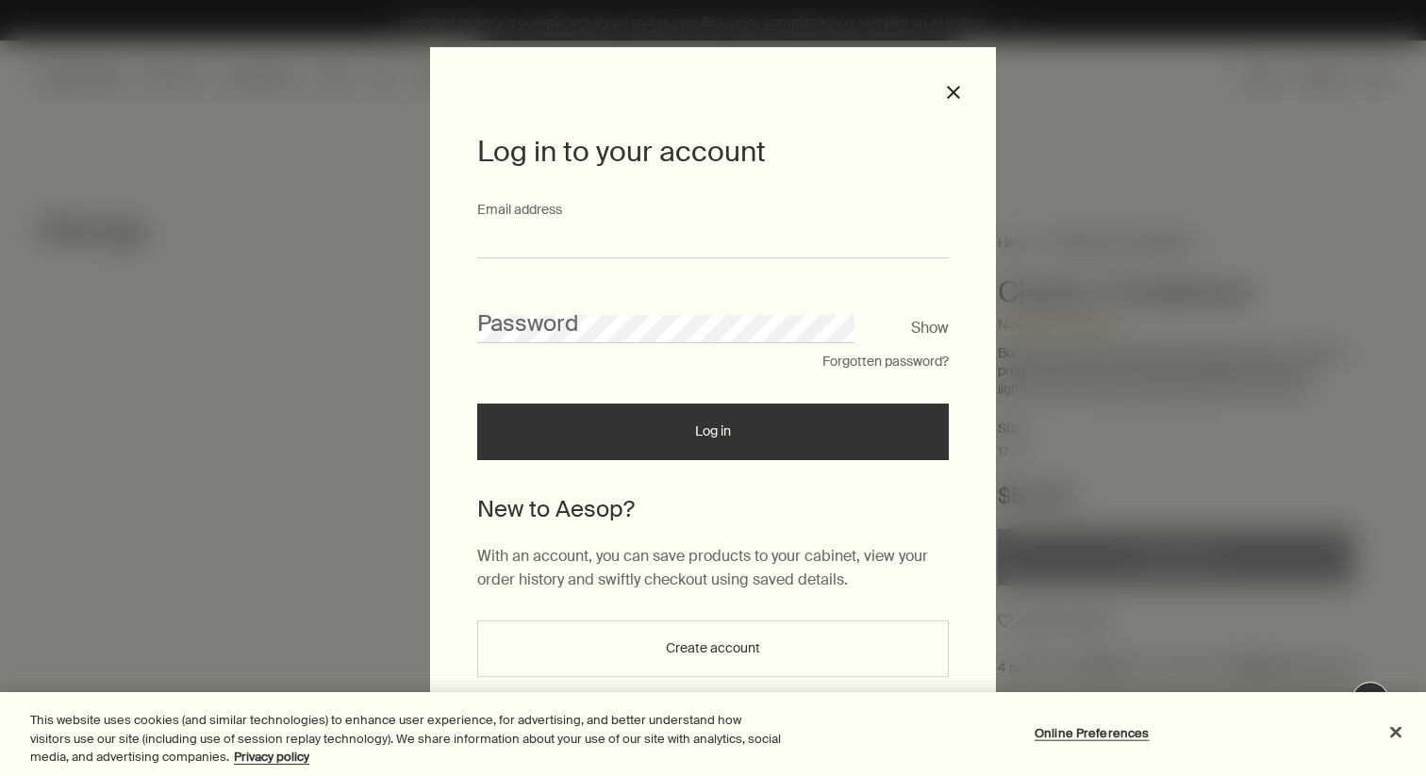
click at [825, 254] on input "Email address" at bounding box center [713, 241] width 472 height 35
type input "**********"
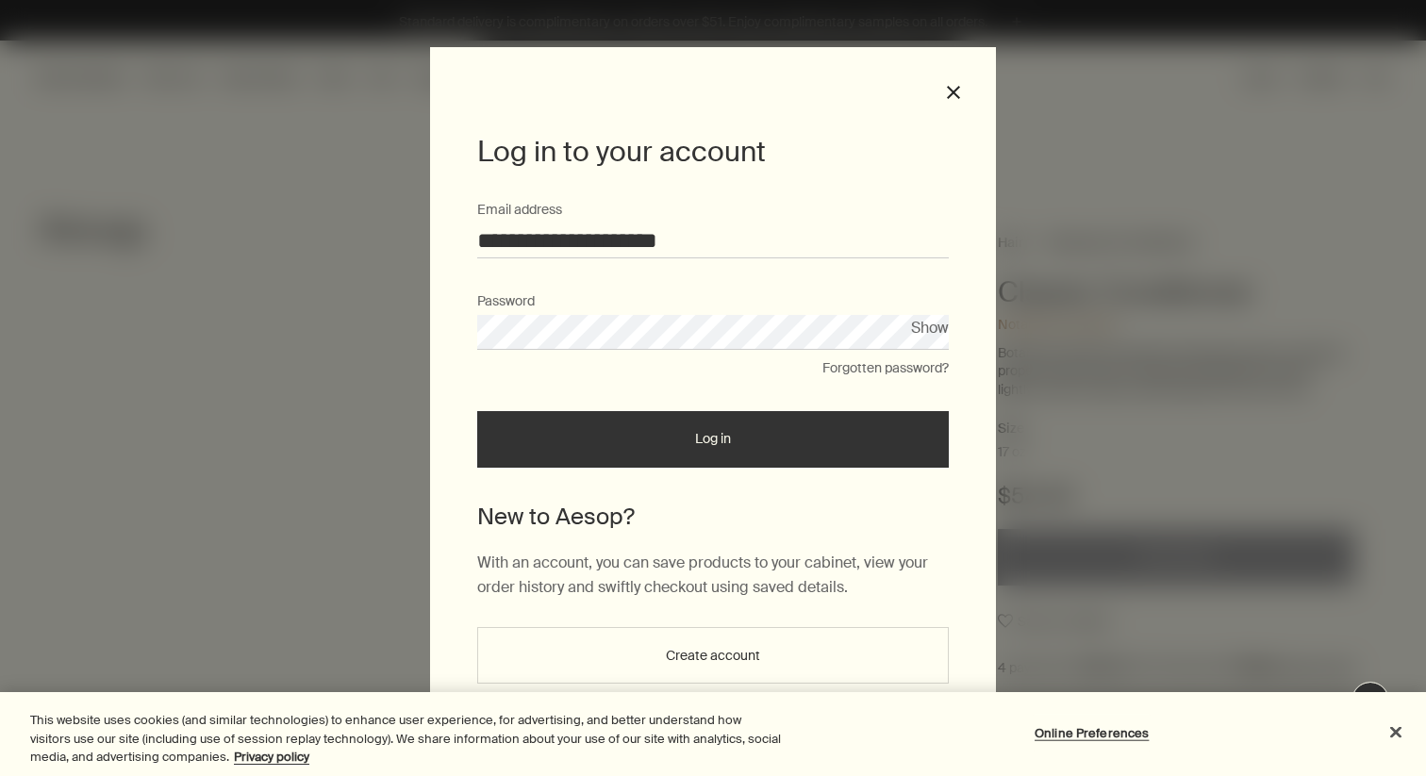
click at [477, 411] on button "Log in" at bounding box center [713, 439] width 472 height 57
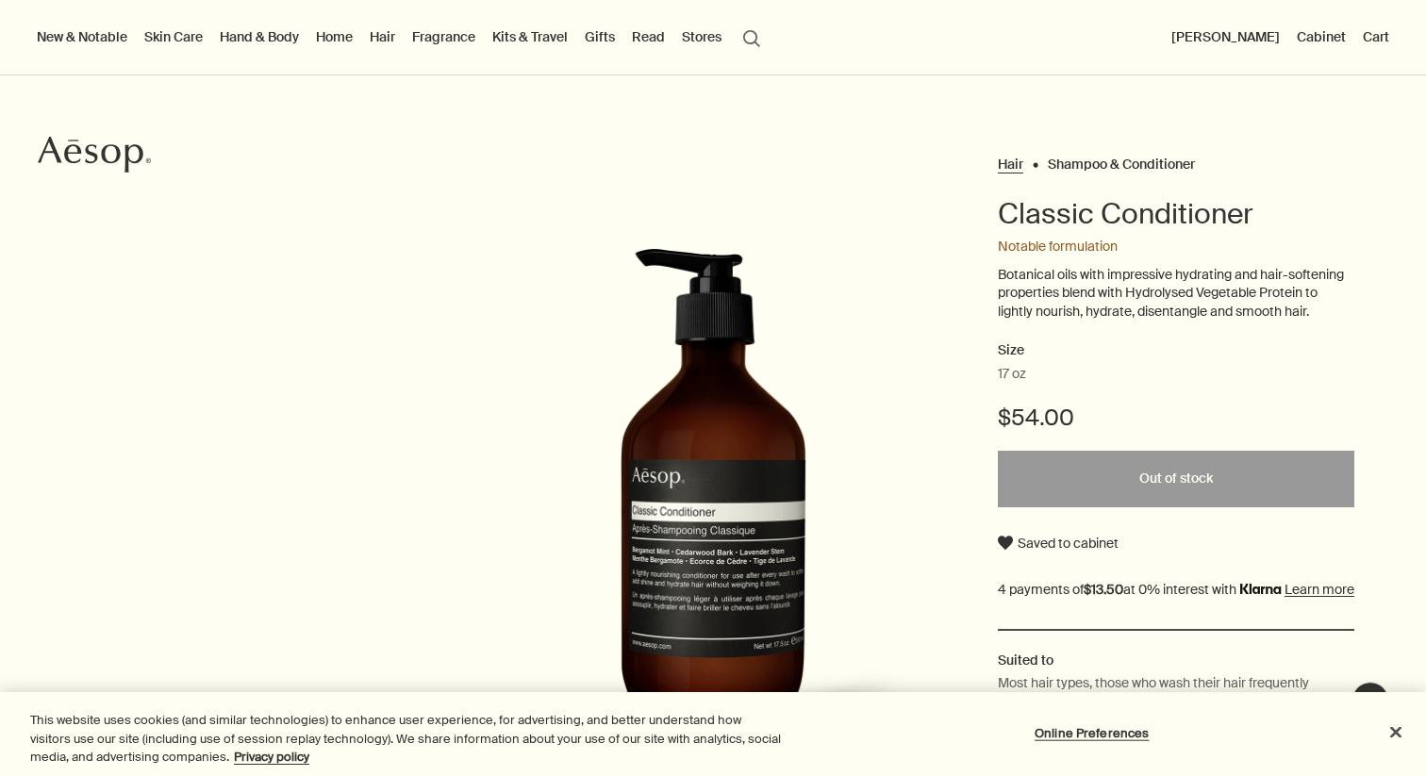
scroll to position [81, 0]
